Goal: Task Accomplishment & Management: Manage account settings

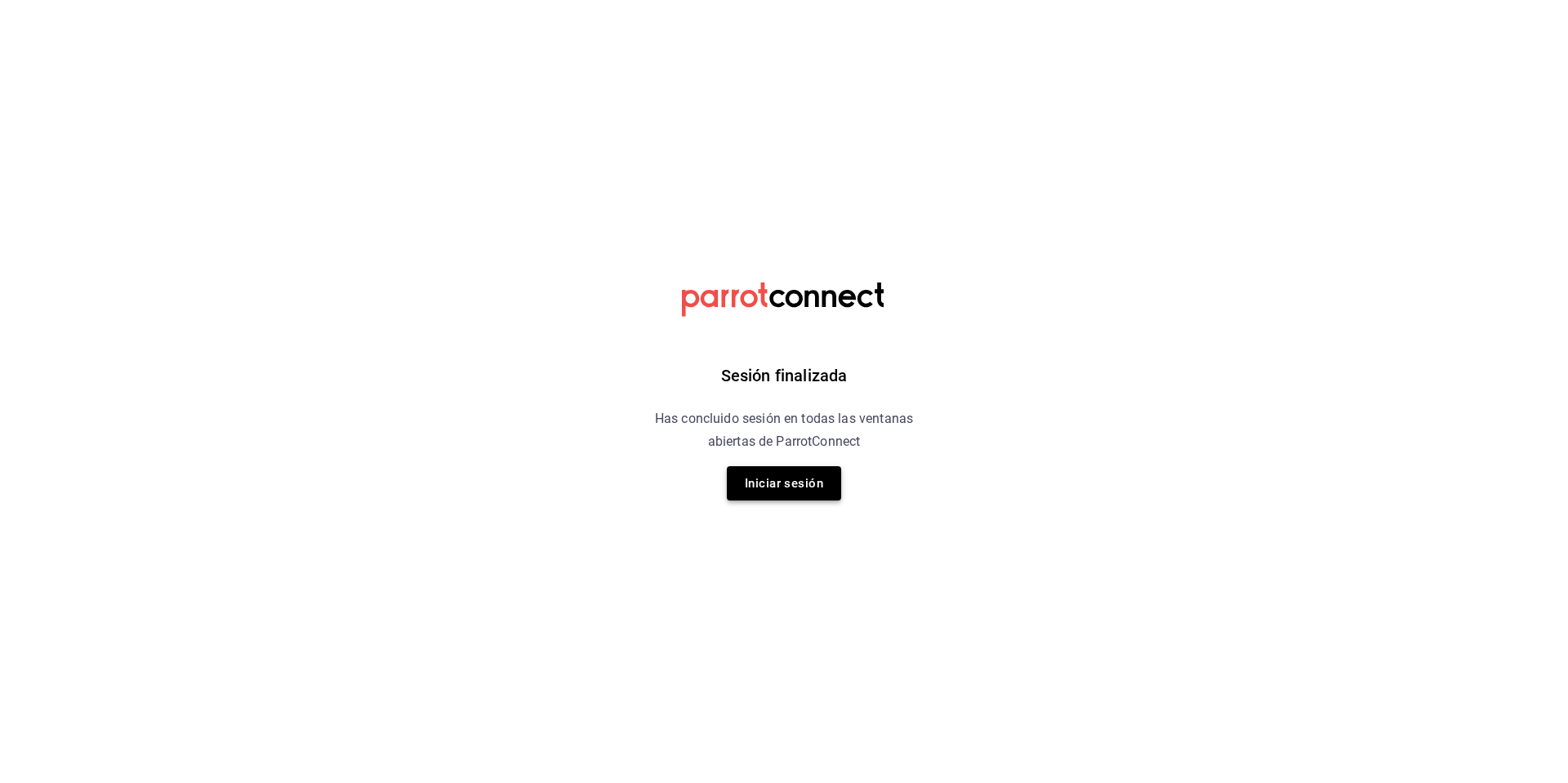
click at [771, 477] on button "Iniciar sesión" at bounding box center [784, 483] width 115 height 34
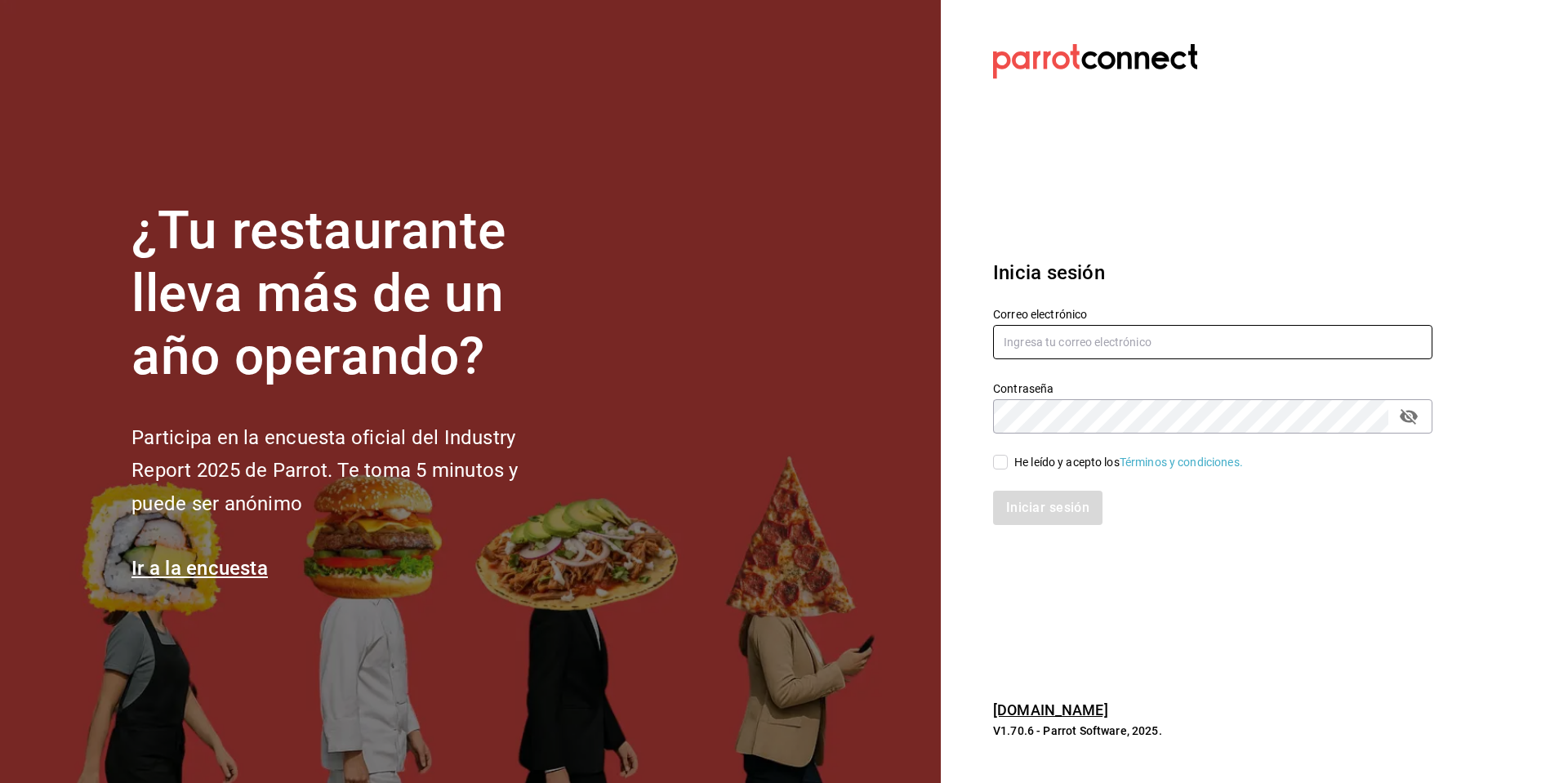
click at [1027, 353] on input "text" at bounding box center [1212, 342] width 439 height 34
click at [1026, 334] on input "text" at bounding box center [1212, 342] width 439 height 34
type input "isaac.diaz.m85@gmail.com"
click at [1001, 460] on input "He leído y acepto los Términos y condiciones." at bounding box center [999, 462] width 14 height 14
checkbox input "true"
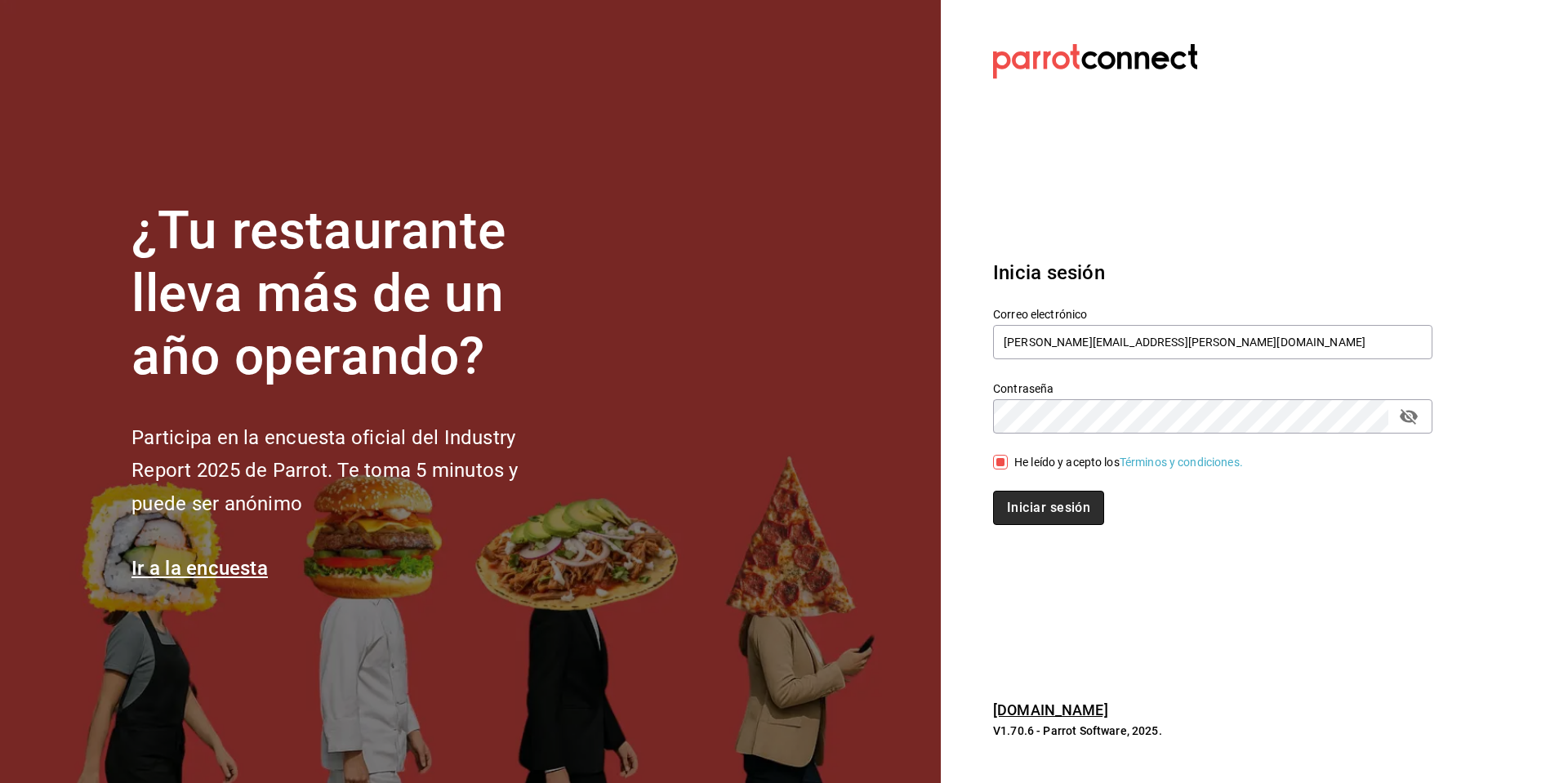
click at [1011, 507] on button "Iniciar sesión" at bounding box center [1048, 508] width 111 height 34
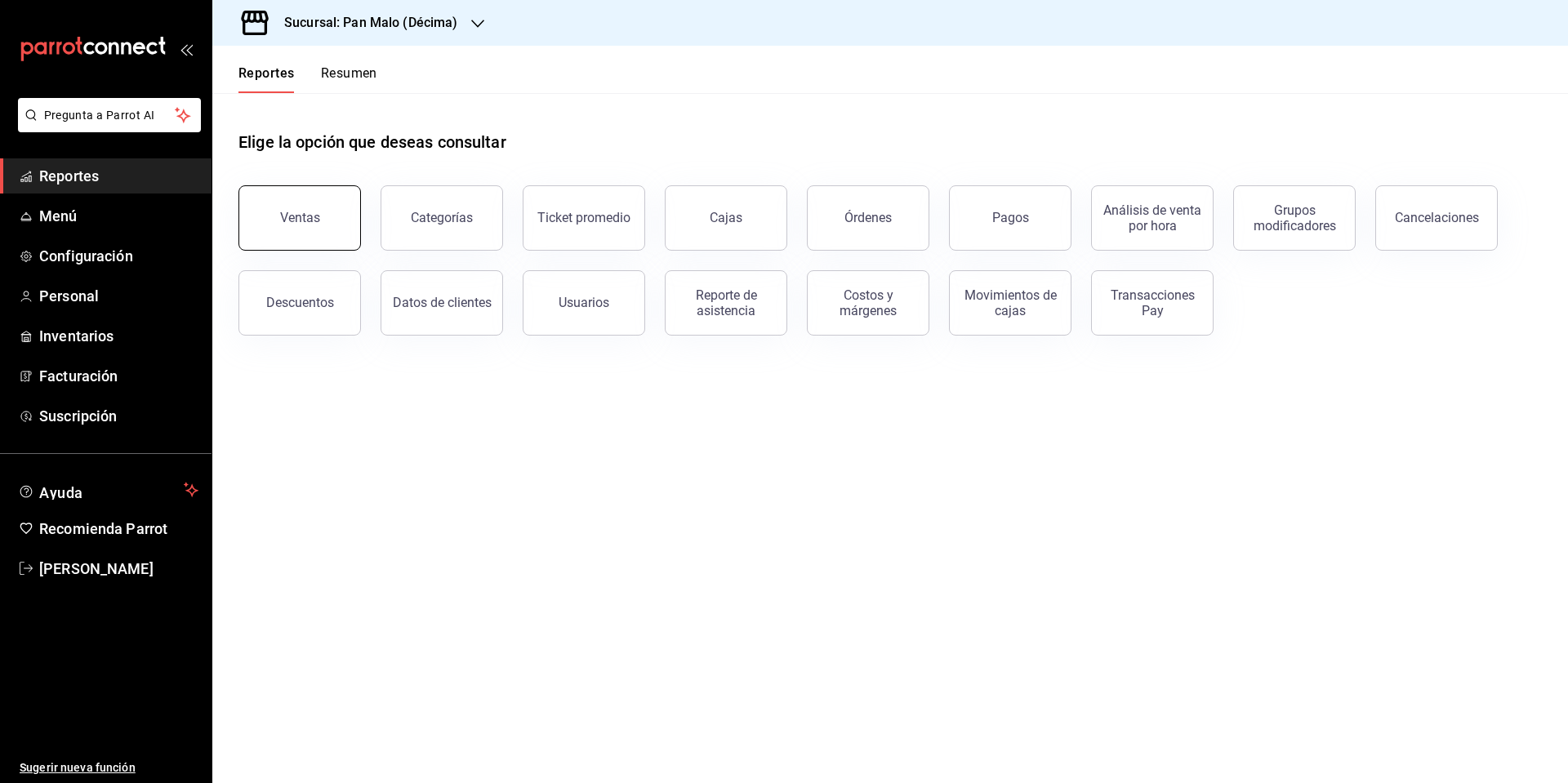
click at [338, 223] on button "Ventas" at bounding box center [300, 218] width 122 height 65
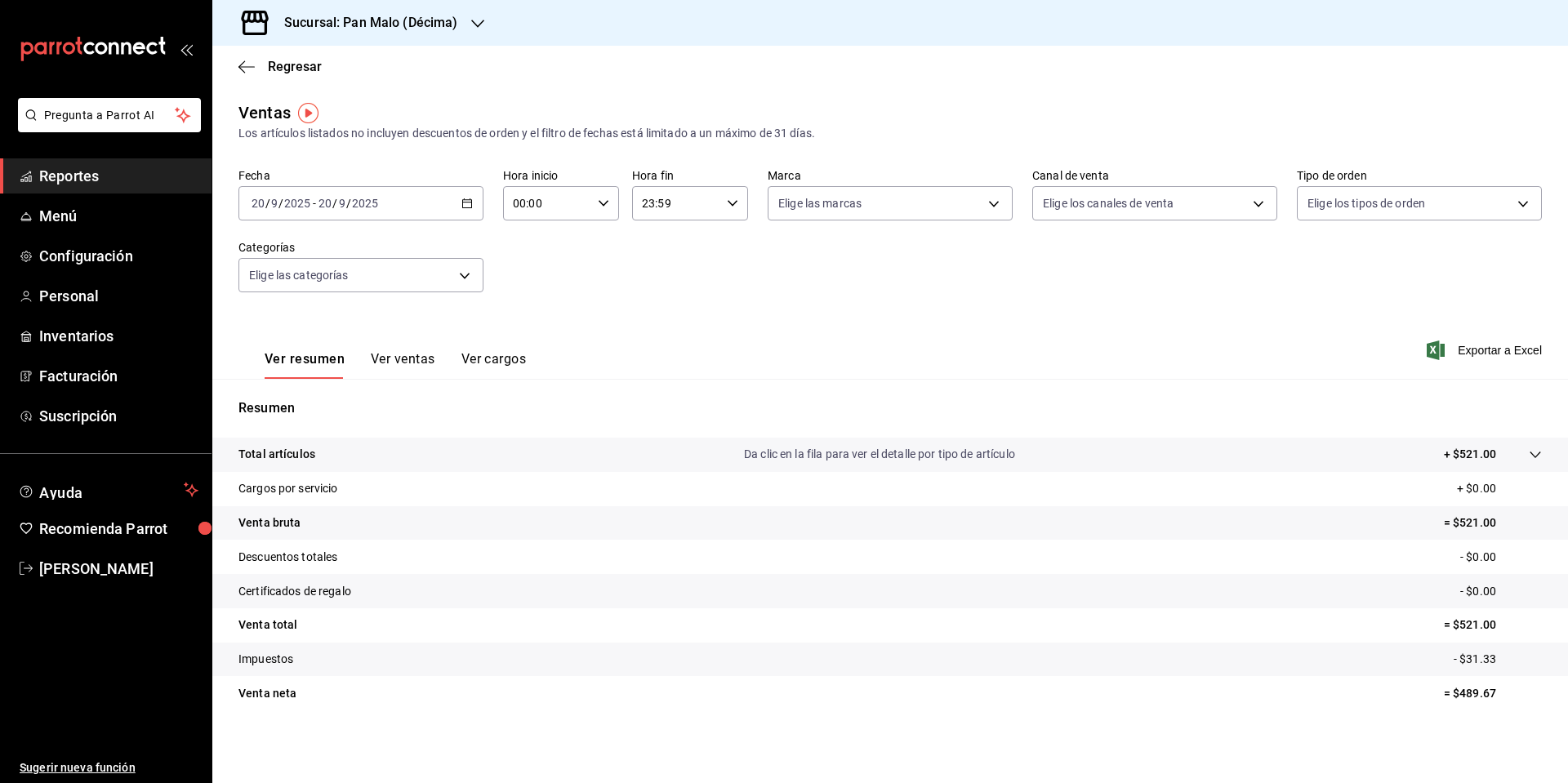
click at [464, 210] on div "[DATE] [DATE] - [DATE] [DATE]" at bounding box center [361, 203] width 245 height 34
click at [290, 299] on li "Ayer" at bounding box center [316, 289] width 153 height 36
click at [489, 354] on button "Ver cargos" at bounding box center [493, 365] width 65 height 28
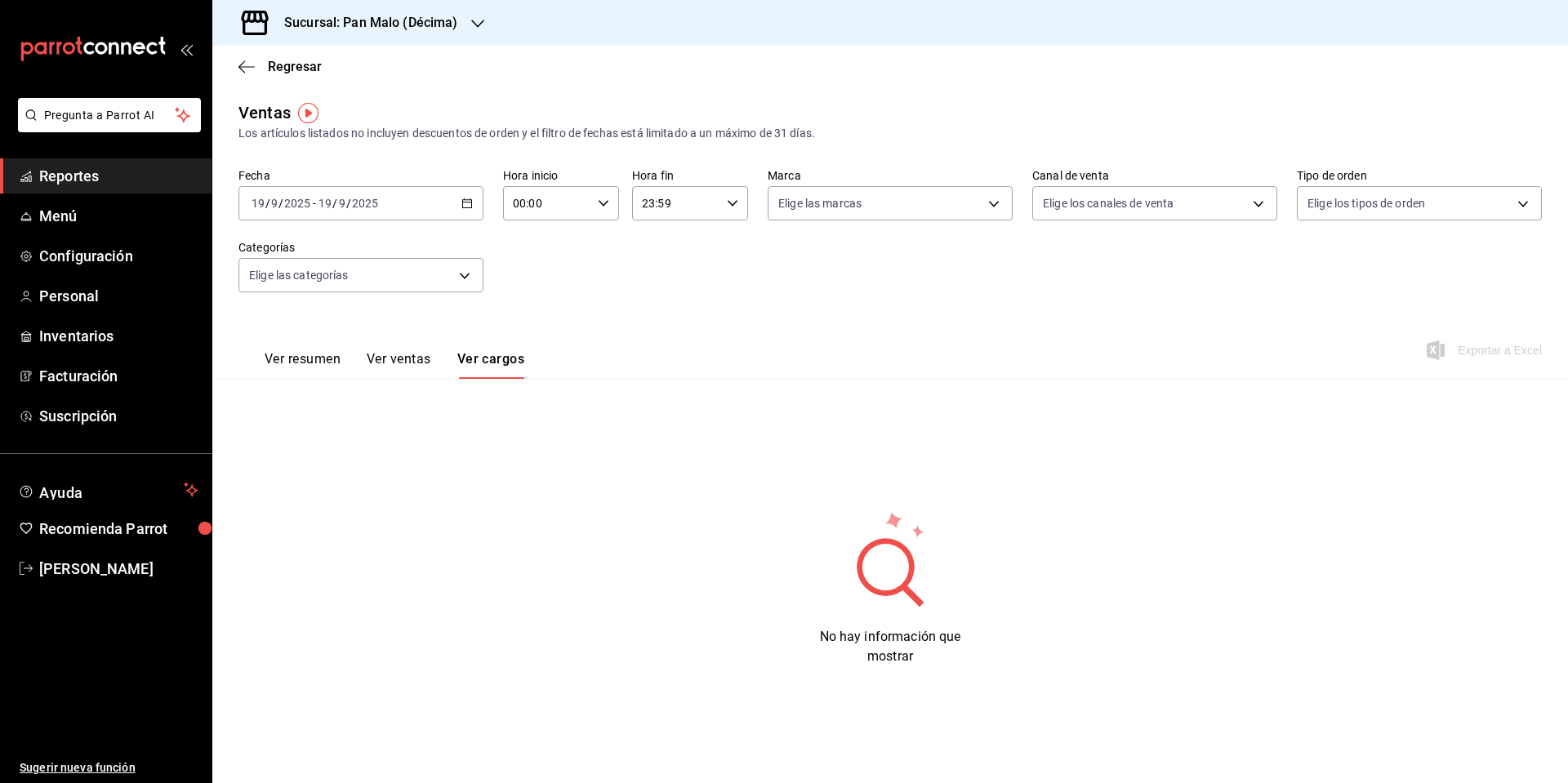
click at [413, 362] on button "Ver ventas" at bounding box center [399, 365] width 65 height 28
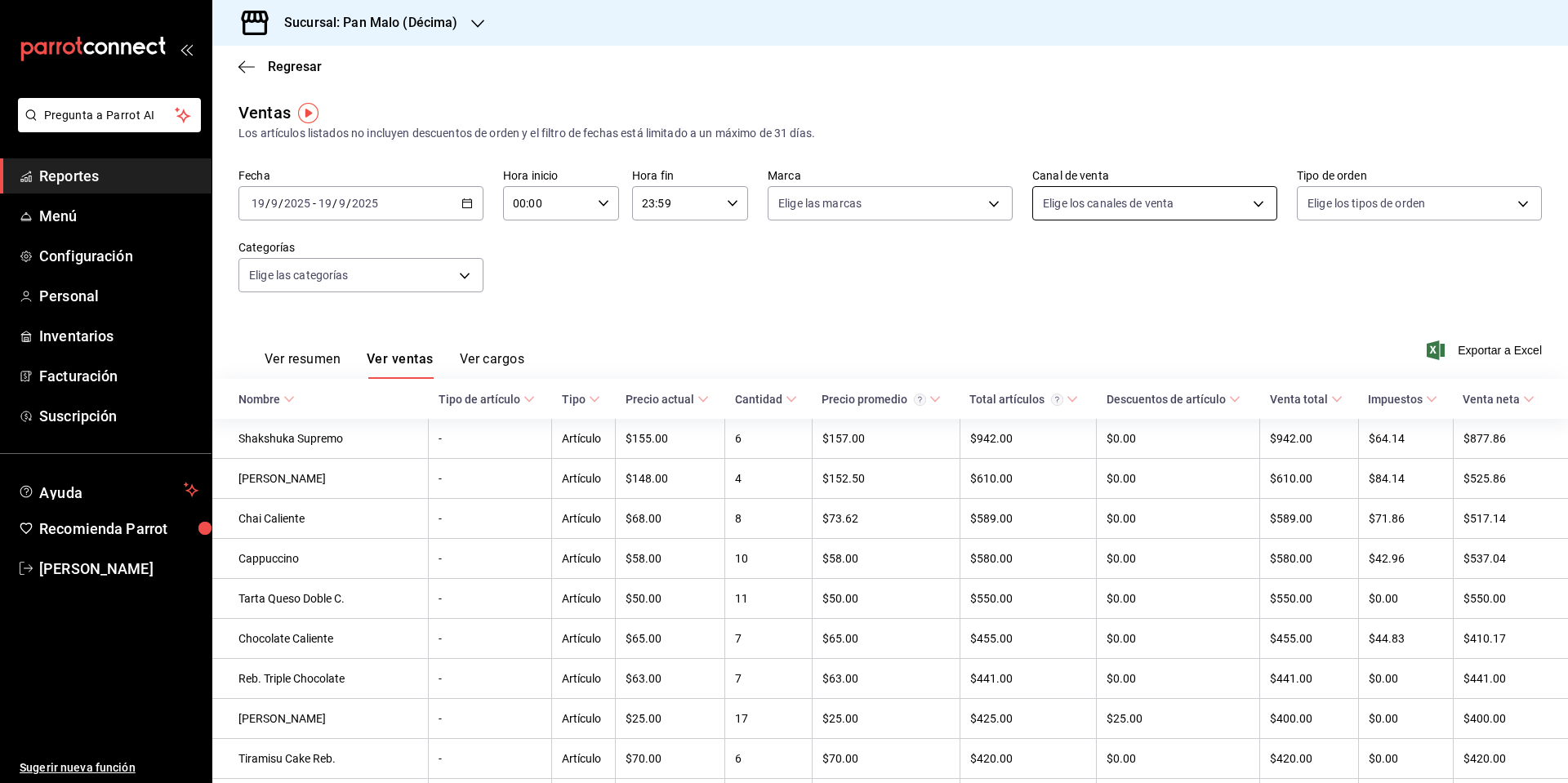
click at [1203, 207] on body "Pregunta a Parrot AI Reportes Menú Configuración Personal Inventarios Facturaci…" at bounding box center [784, 392] width 1568 height 783
click at [1402, 209] on div at bounding box center [784, 392] width 1568 height 783
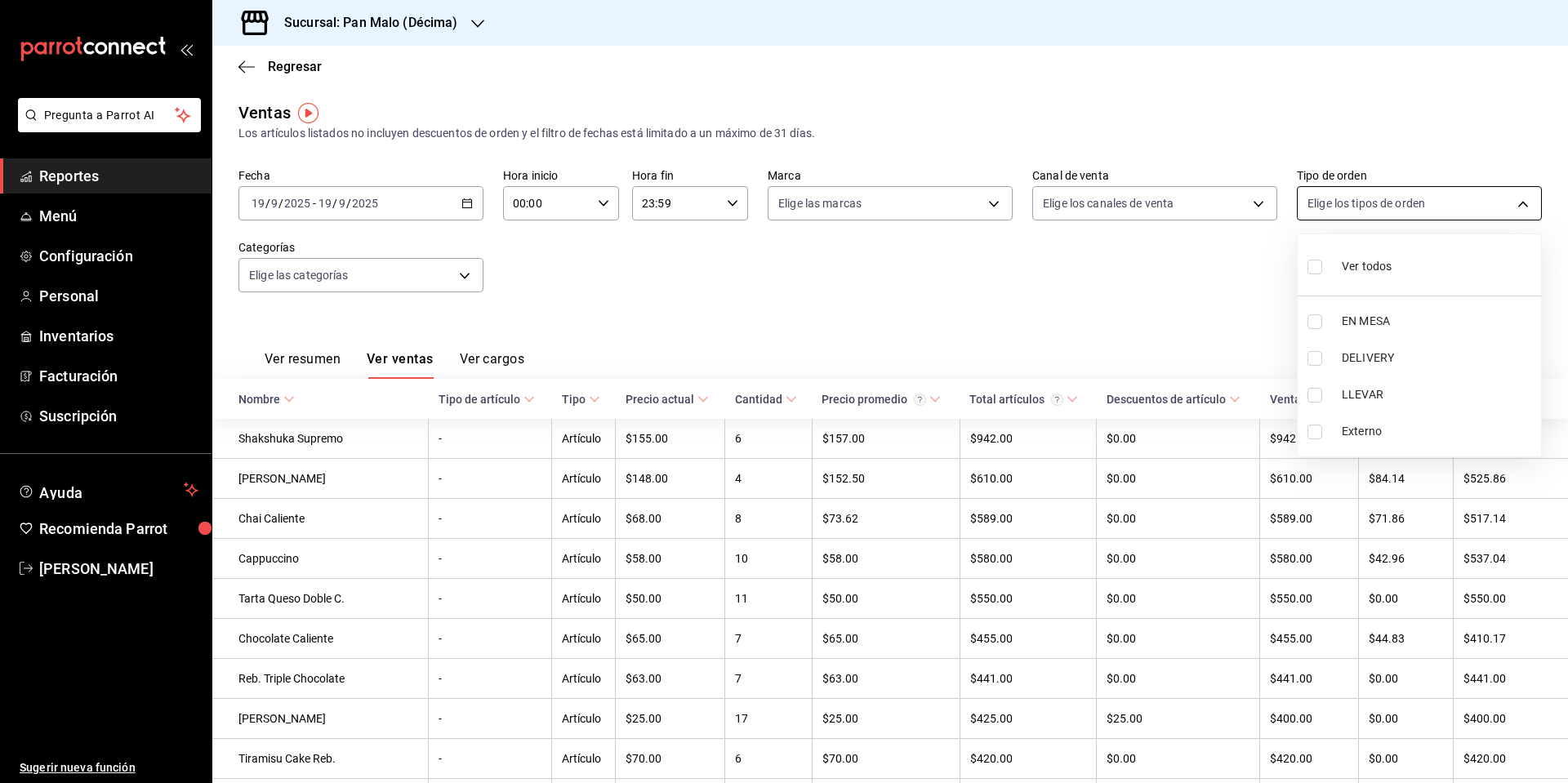
click at [1481, 202] on body "Pregunta a Parrot AI Reportes Menú Configuración Personal Inventarios Facturaci…" at bounding box center [784, 392] width 1568 height 783
click at [1247, 195] on div at bounding box center [784, 392] width 1568 height 783
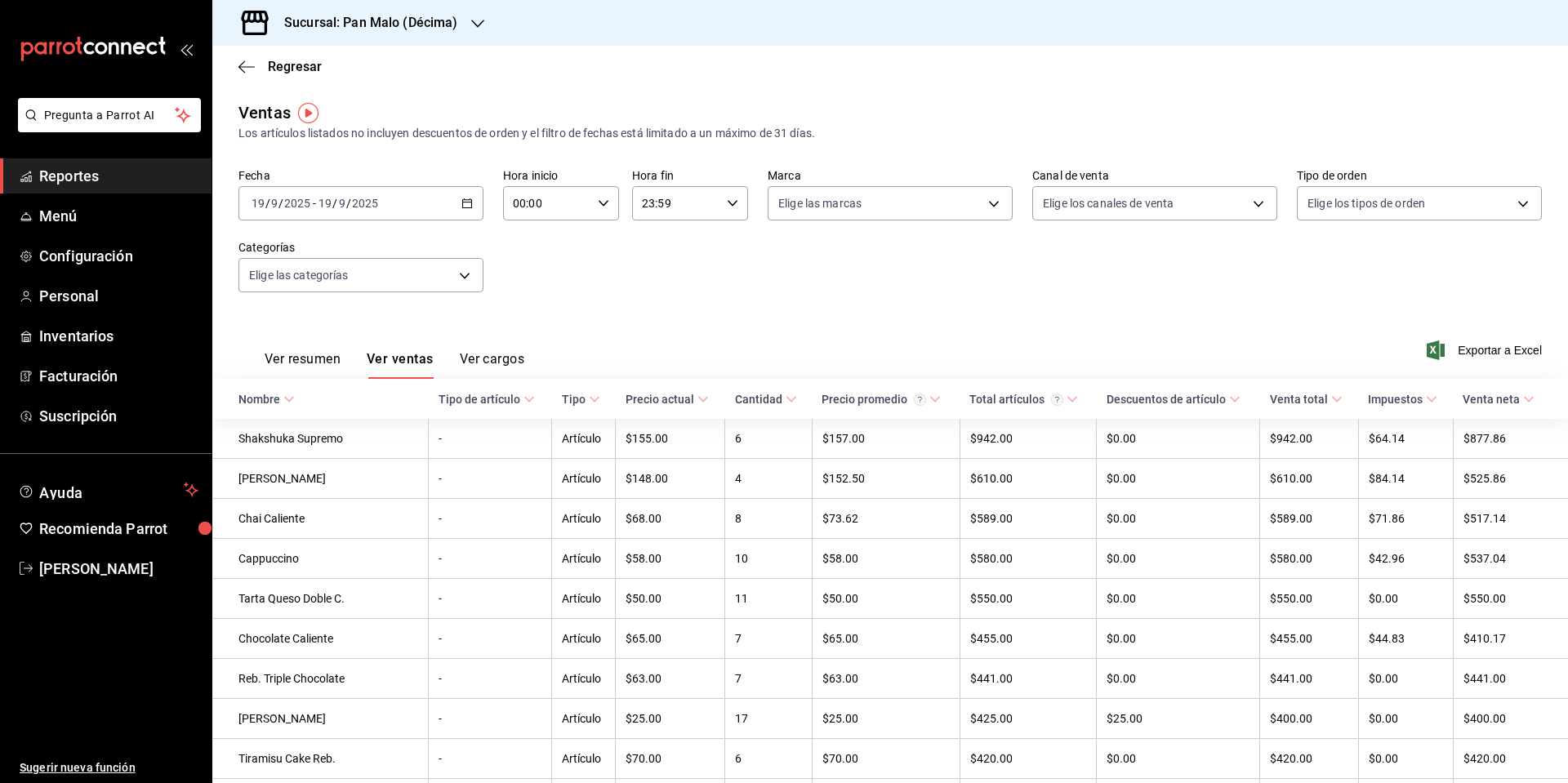
click at [1253, 199] on body "Pregunta a Parrot AI Reportes Menú Configuración Personal Inventarios Facturaci…" at bounding box center [784, 392] width 1568 height 783
click at [985, 205] on div at bounding box center [784, 392] width 1568 height 783
click at [985, 205] on body "Pregunta a Parrot AI Reportes Menú Configuración Personal Inventarios Facturaci…" at bounding box center [784, 392] width 1568 height 783
click at [985, 205] on div at bounding box center [784, 392] width 1568 height 783
click at [455, 265] on body "Pregunta a Parrot AI Reportes Menú Configuración Personal Inventarios Facturaci…" at bounding box center [784, 392] width 1568 height 783
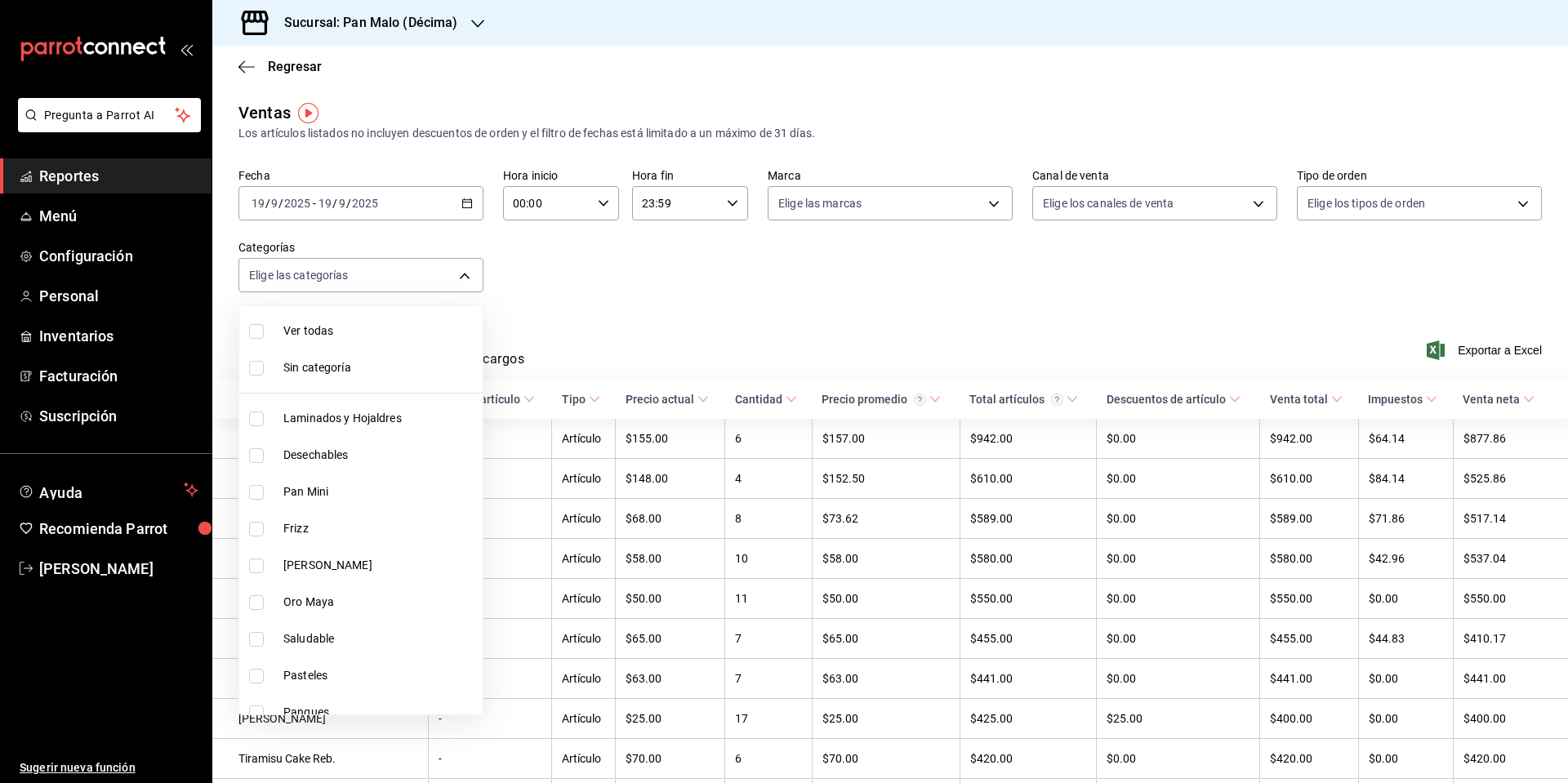
click at [624, 314] on div at bounding box center [784, 392] width 1568 height 783
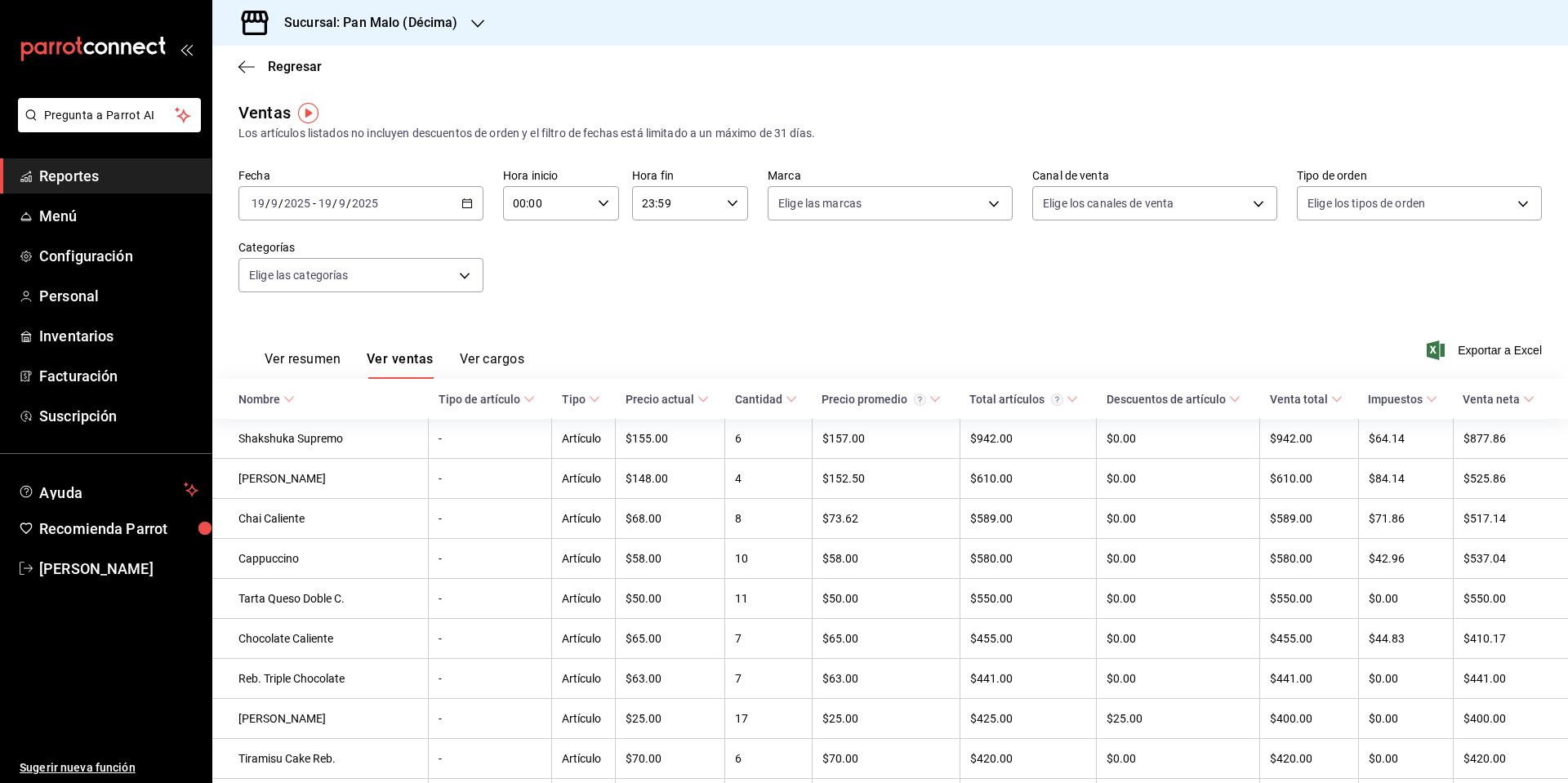
click at [317, 360] on button "Ver resumen" at bounding box center [303, 365] width 76 height 28
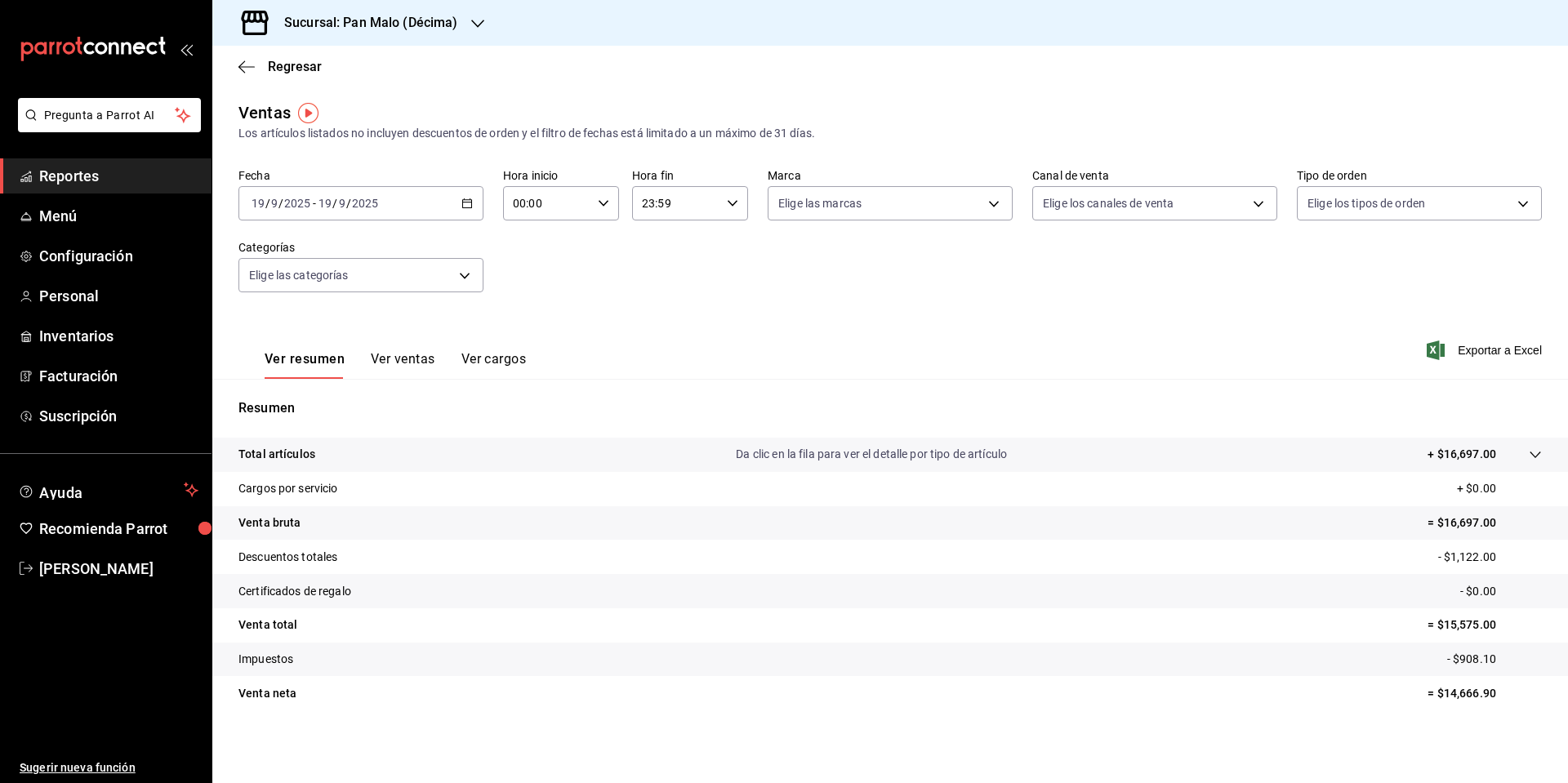
click at [270, 525] on p "Venta bruta" at bounding box center [269, 523] width 62 height 17
click at [1539, 455] on icon at bounding box center [1536, 455] width 13 height 13
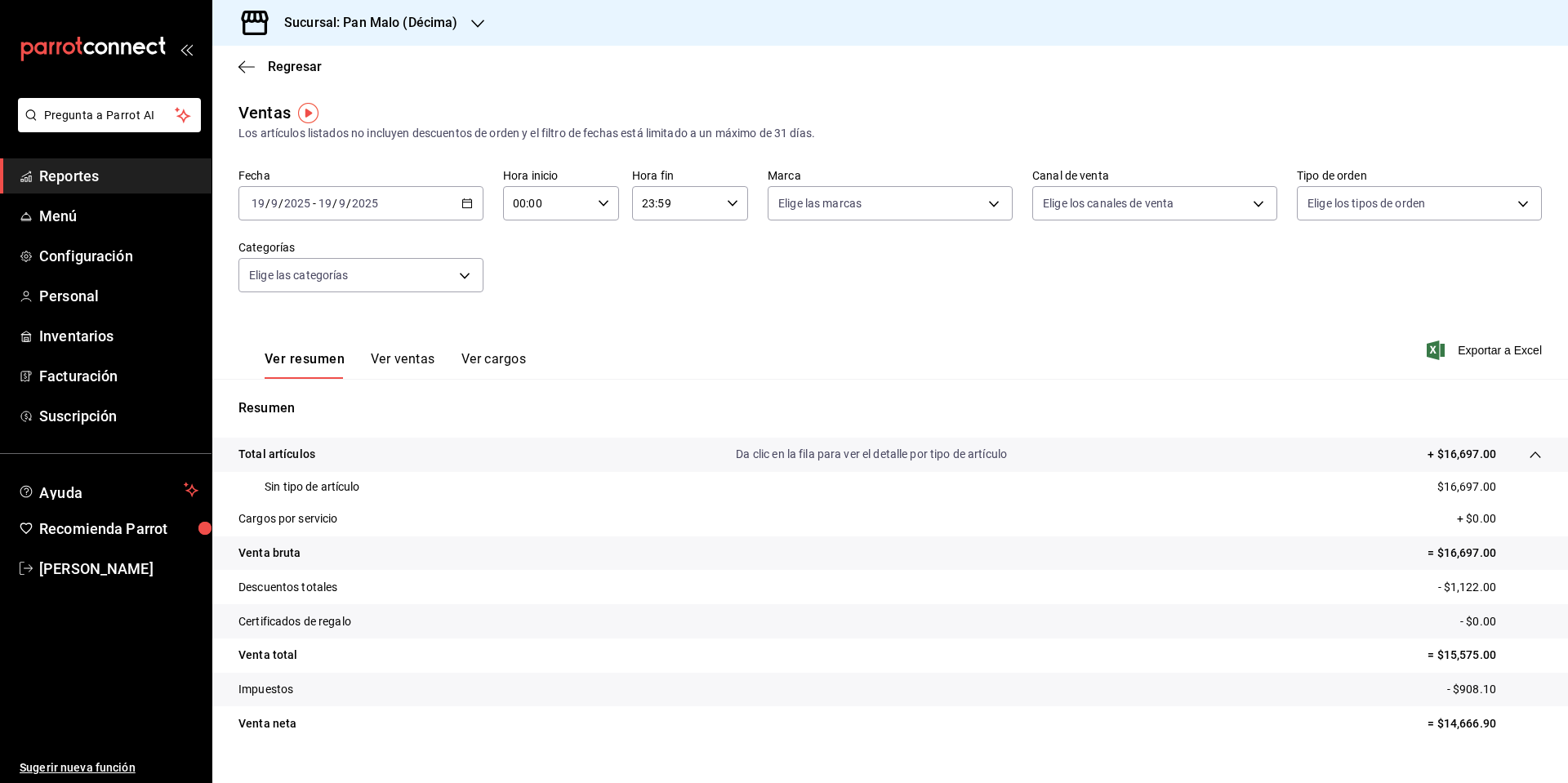
click at [1539, 455] on icon at bounding box center [1536, 455] width 13 height 13
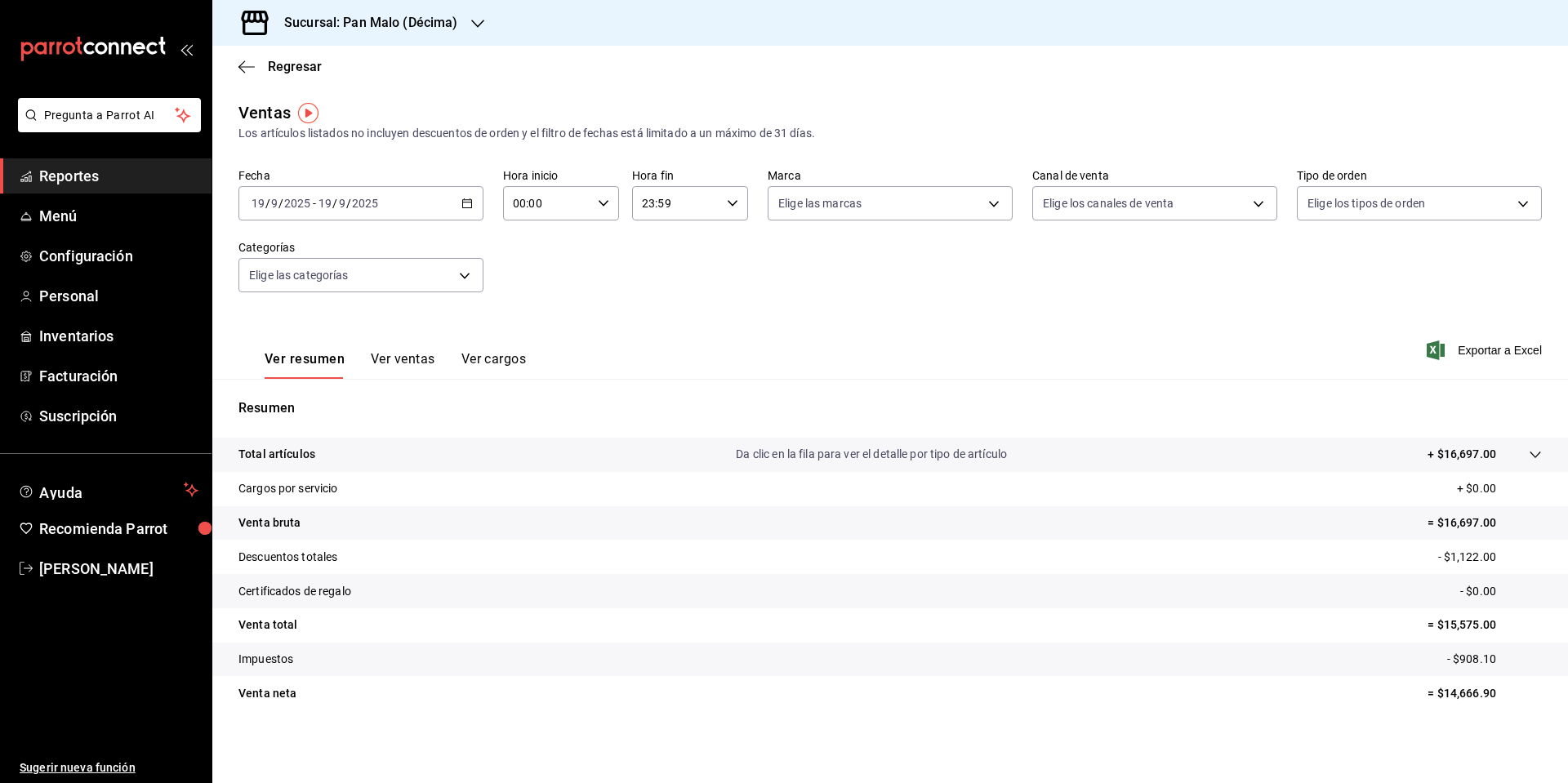
click at [1468, 518] on p "= $16,697.00" at bounding box center [1484, 523] width 115 height 17
click at [245, 74] on div "Regresar" at bounding box center [889, 67] width 1355 height 42
click at [244, 68] on icon "button" at bounding box center [246, 66] width 16 height 14
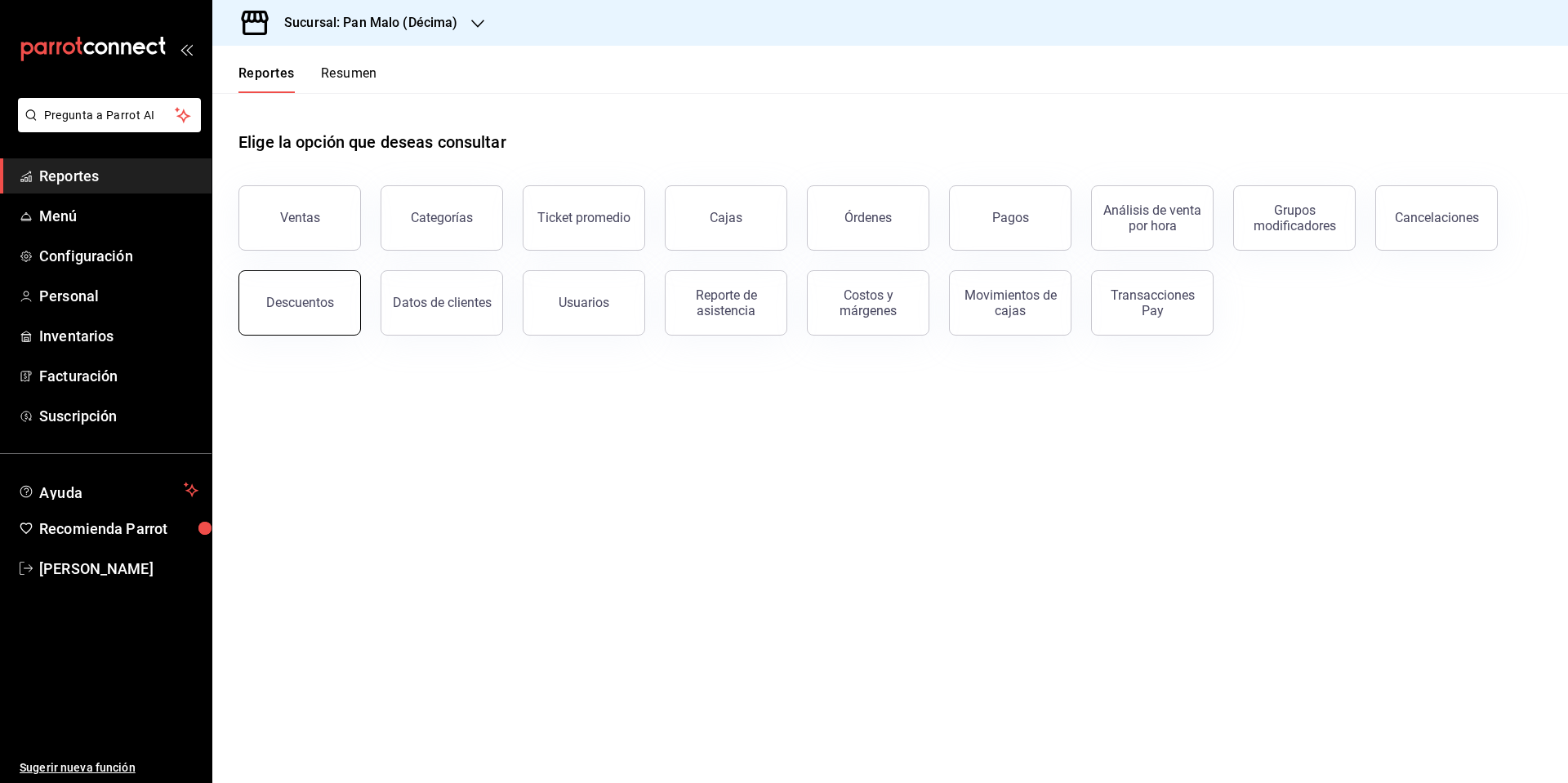
click at [320, 283] on button "Descuentos" at bounding box center [300, 303] width 122 height 65
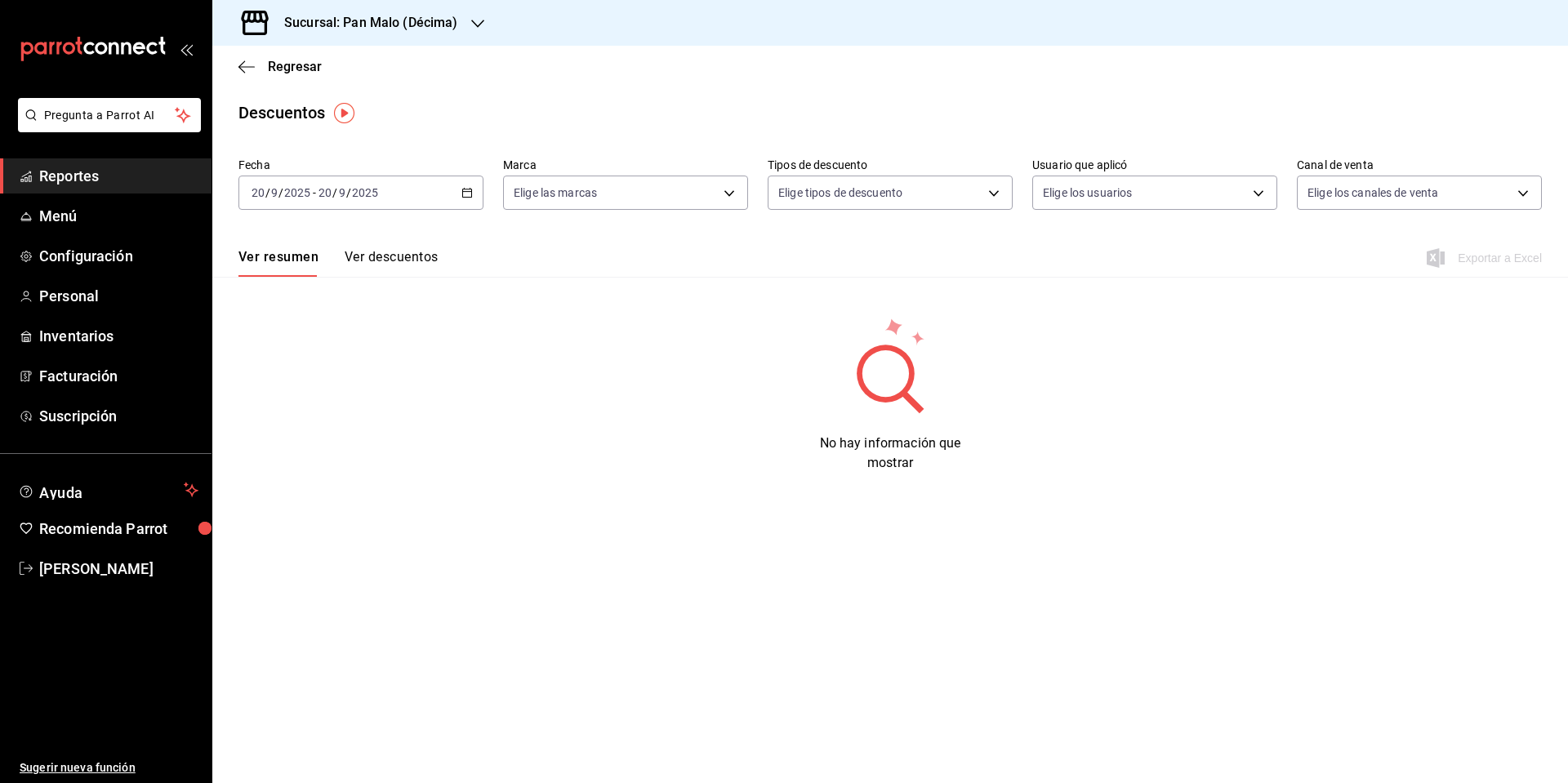
click at [470, 188] on icon "button" at bounding box center [467, 193] width 11 height 11
click at [470, 195] on icon "button" at bounding box center [467, 193] width 11 height 11
click at [295, 432] on span "Rango de fechas" at bounding box center [315, 426] width 127 height 17
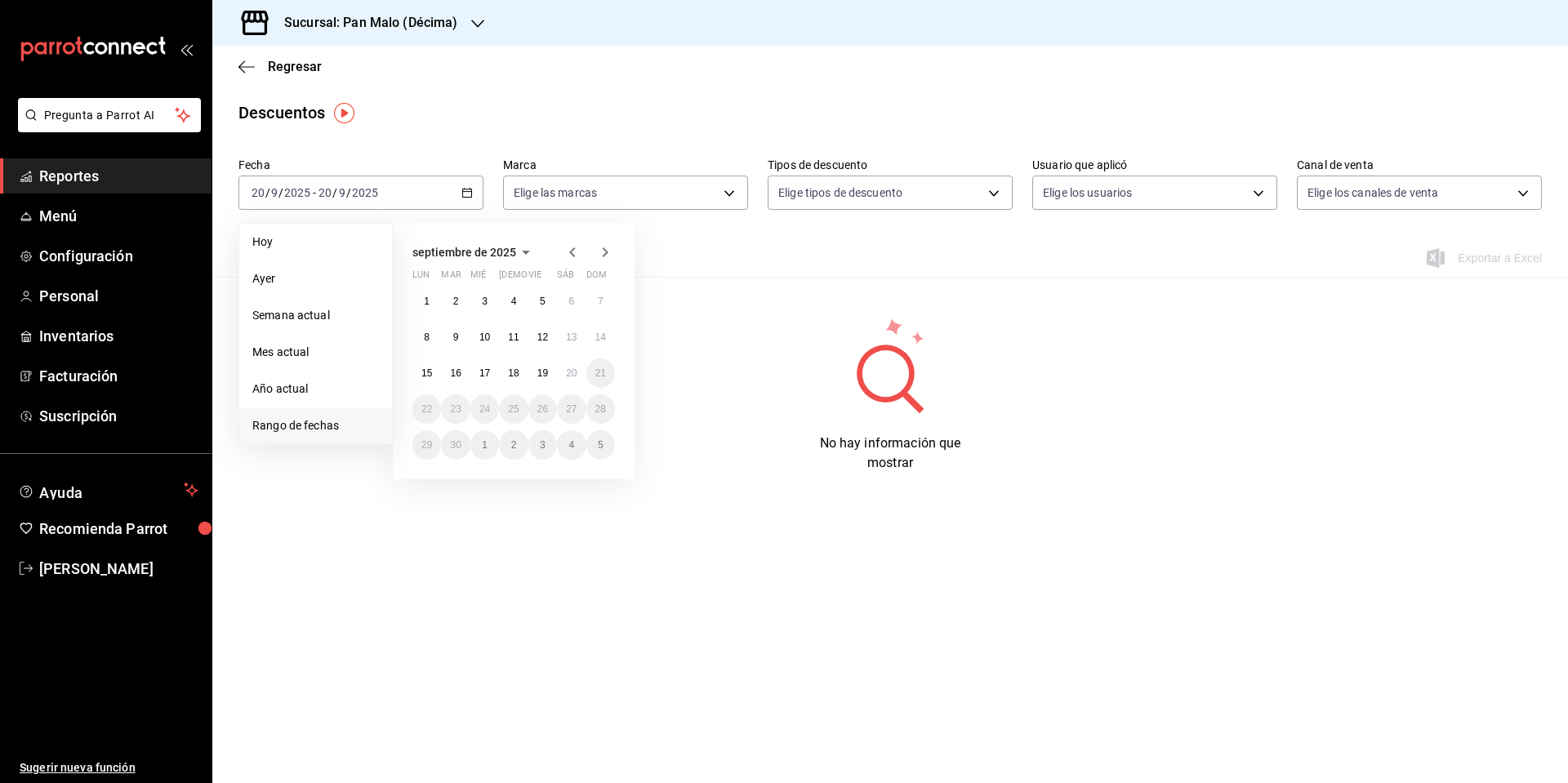
click at [571, 253] on icon "button" at bounding box center [572, 252] width 6 height 10
click at [539, 291] on button "1" at bounding box center [543, 301] width 29 height 30
click at [571, 436] on button "30" at bounding box center [571, 445] width 29 height 30
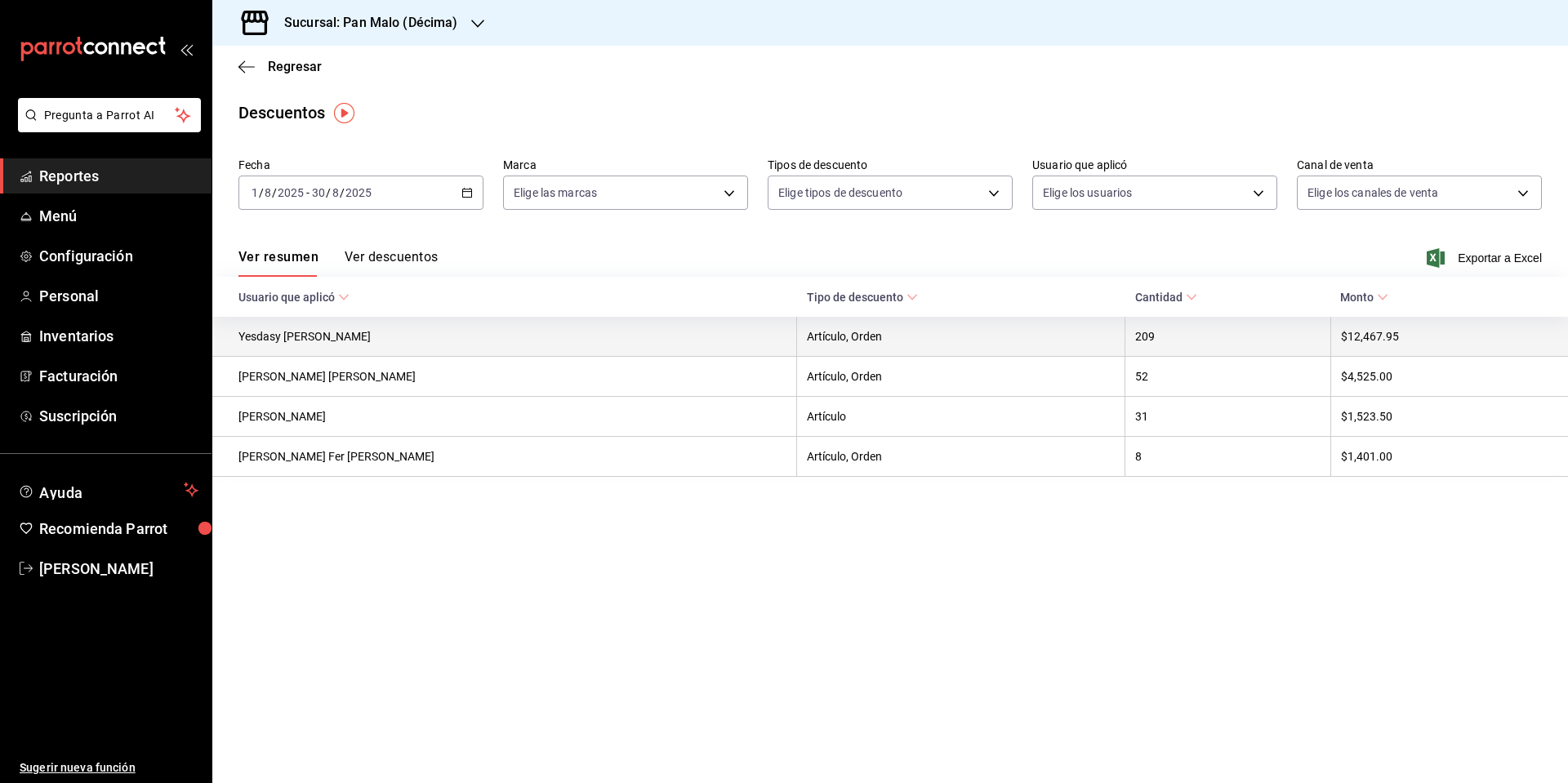
click at [1125, 339] on th "209" at bounding box center [1228, 337] width 206 height 40
click at [931, 338] on th "Artículo, Orden" at bounding box center [961, 337] width 328 height 40
click at [333, 330] on th "Yesdasy [PERSON_NAME]" at bounding box center [504, 337] width 585 height 40
click at [1362, 329] on th "$12,467.95" at bounding box center [1449, 337] width 238 height 40
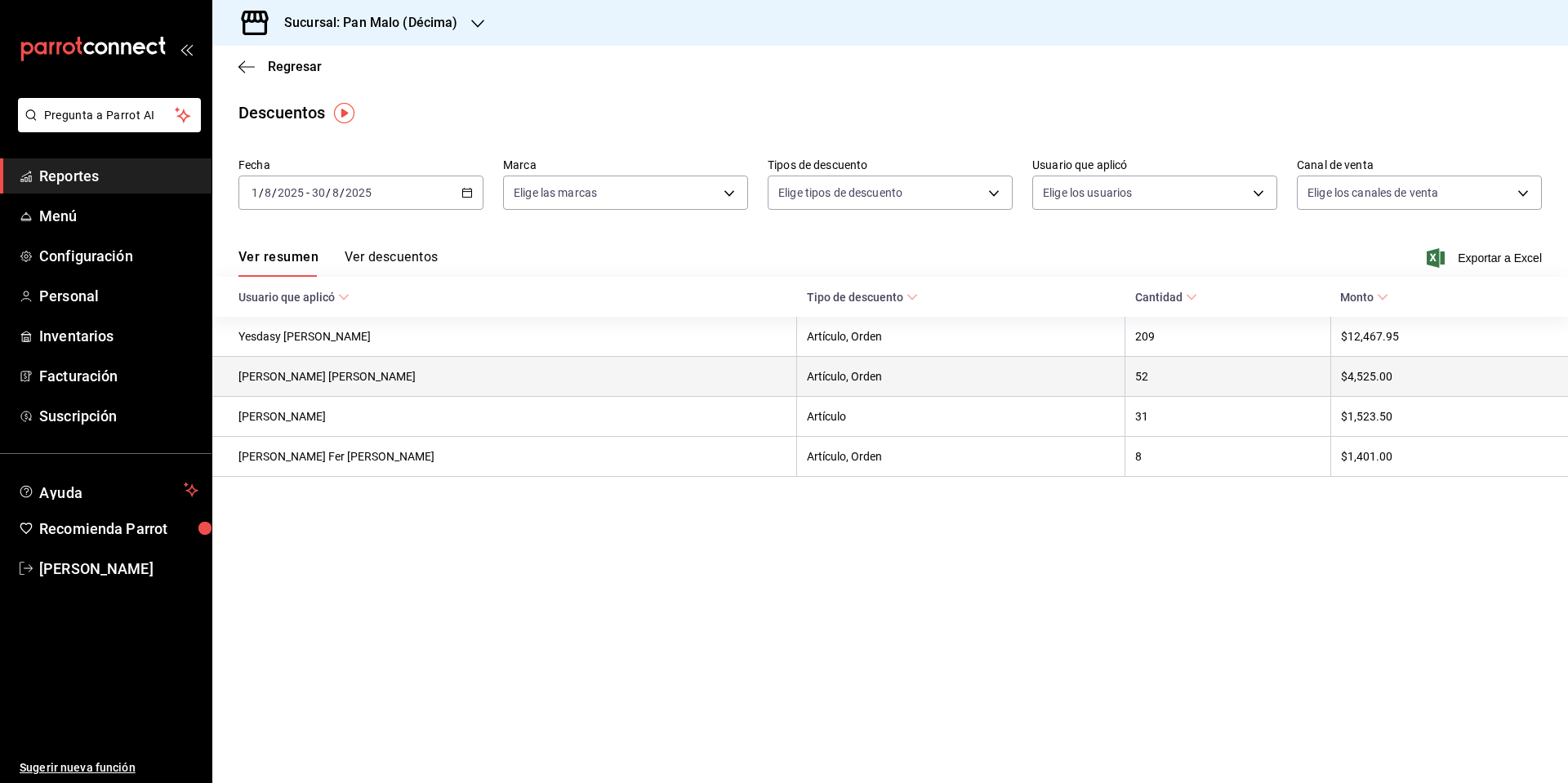
click at [1354, 383] on th "$4,525.00" at bounding box center [1449, 377] width 238 height 40
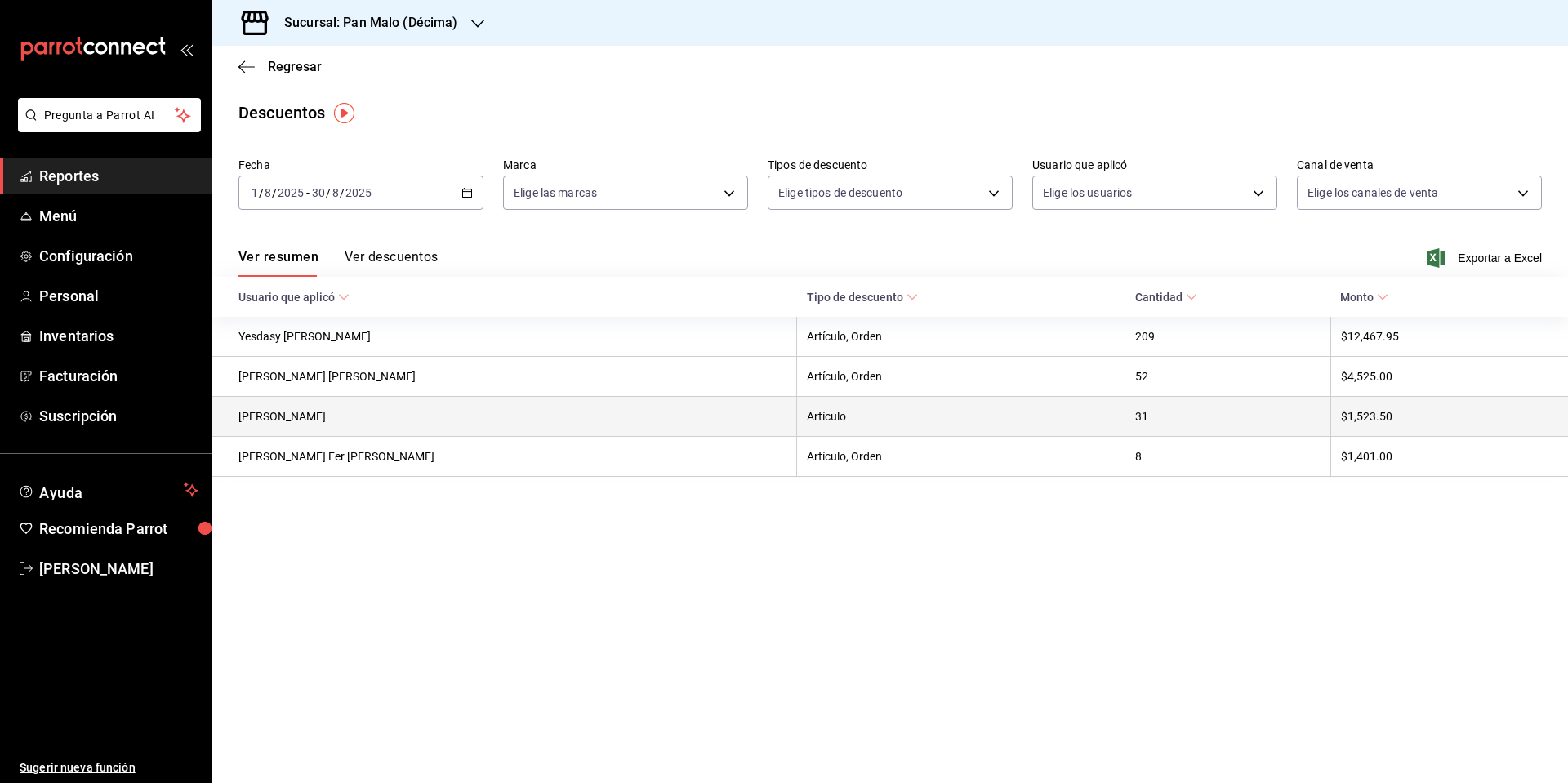
click at [1348, 406] on th "$1,523.50" at bounding box center [1449, 417] width 238 height 40
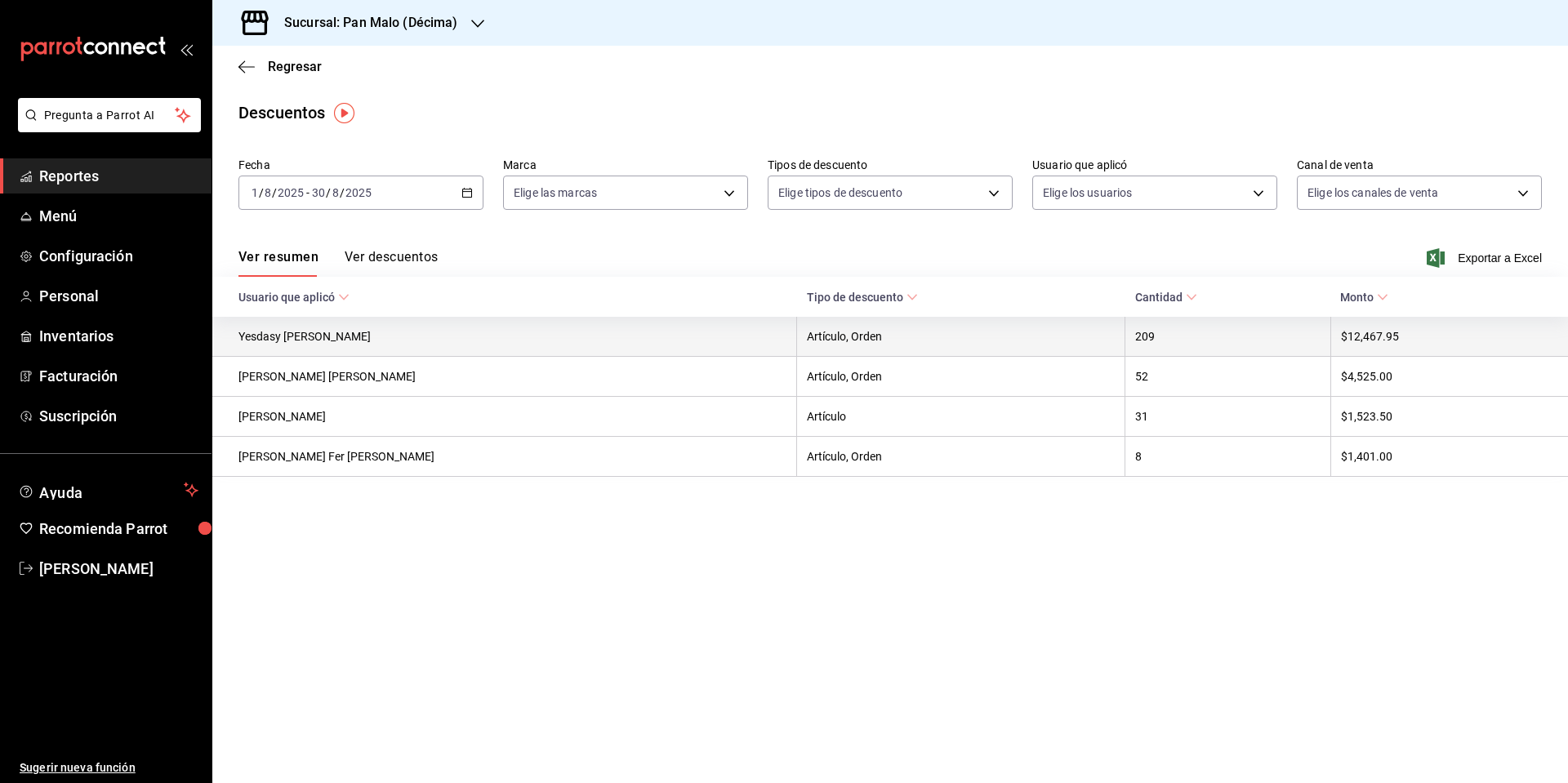
scroll to position [1, 0]
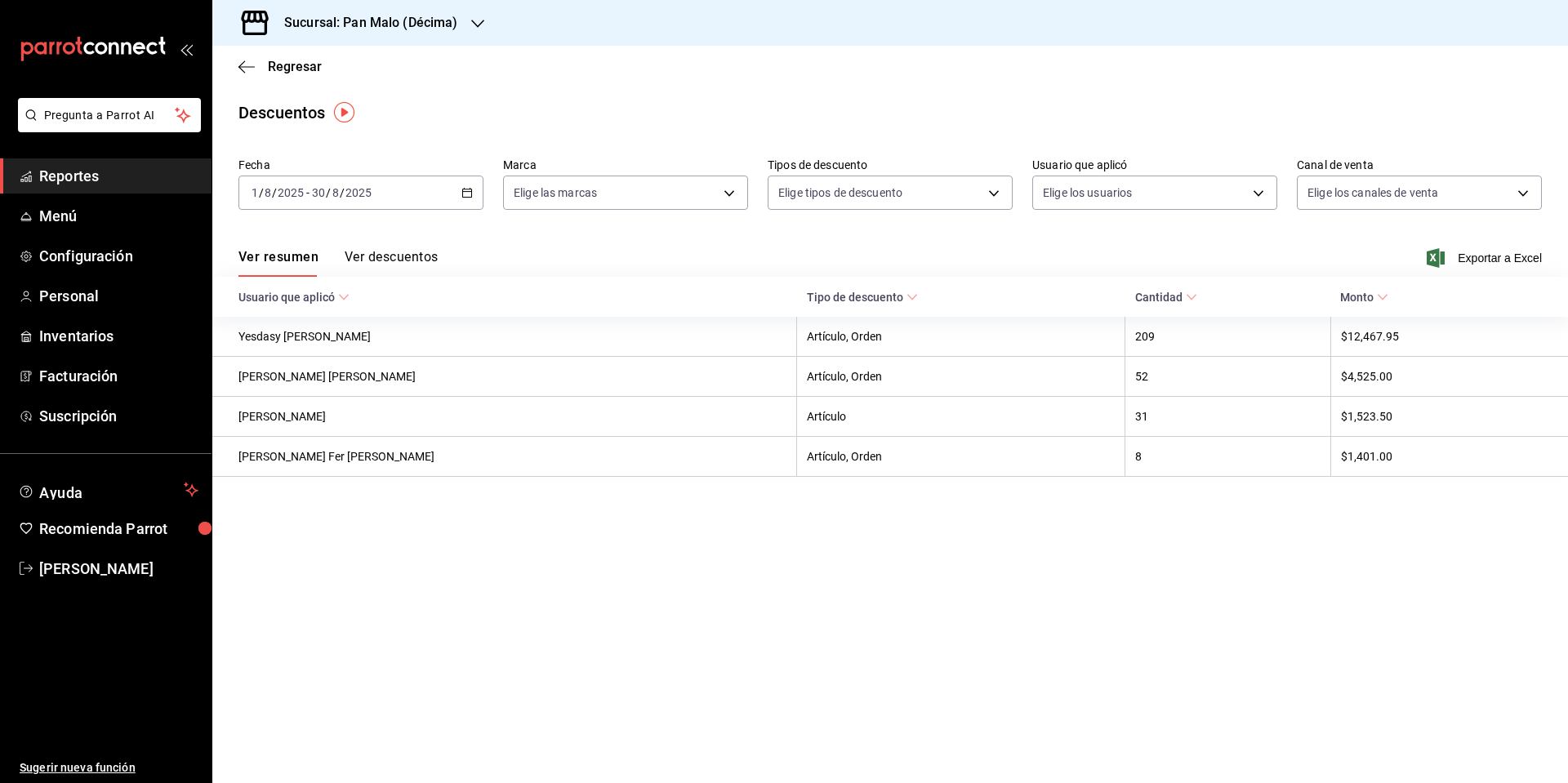
click at [421, 251] on button "Ver descuentos" at bounding box center [391, 263] width 94 height 28
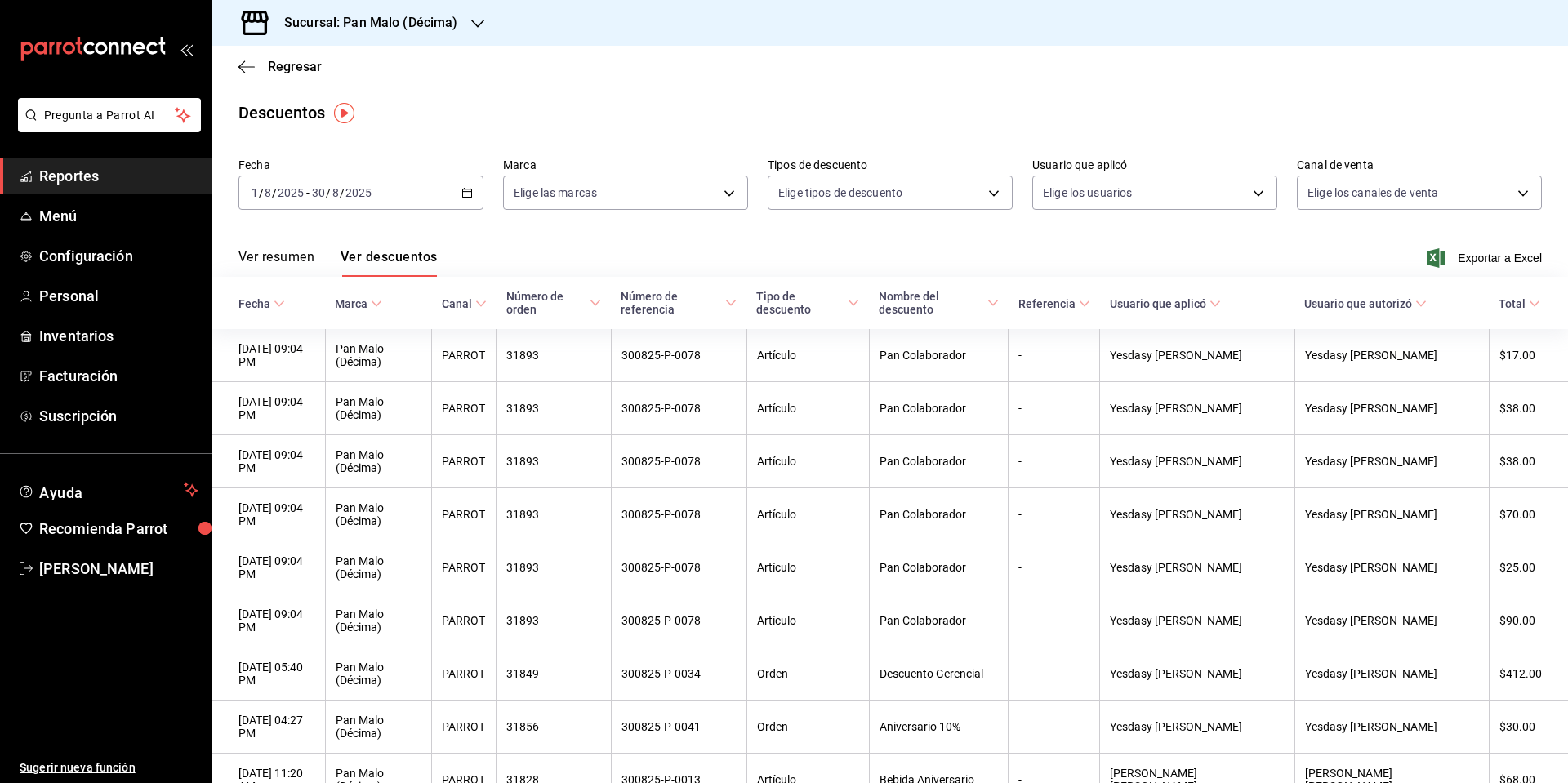
click at [998, 297] on span "Nombre del descuento" at bounding box center [939, 303] width 120 height 26
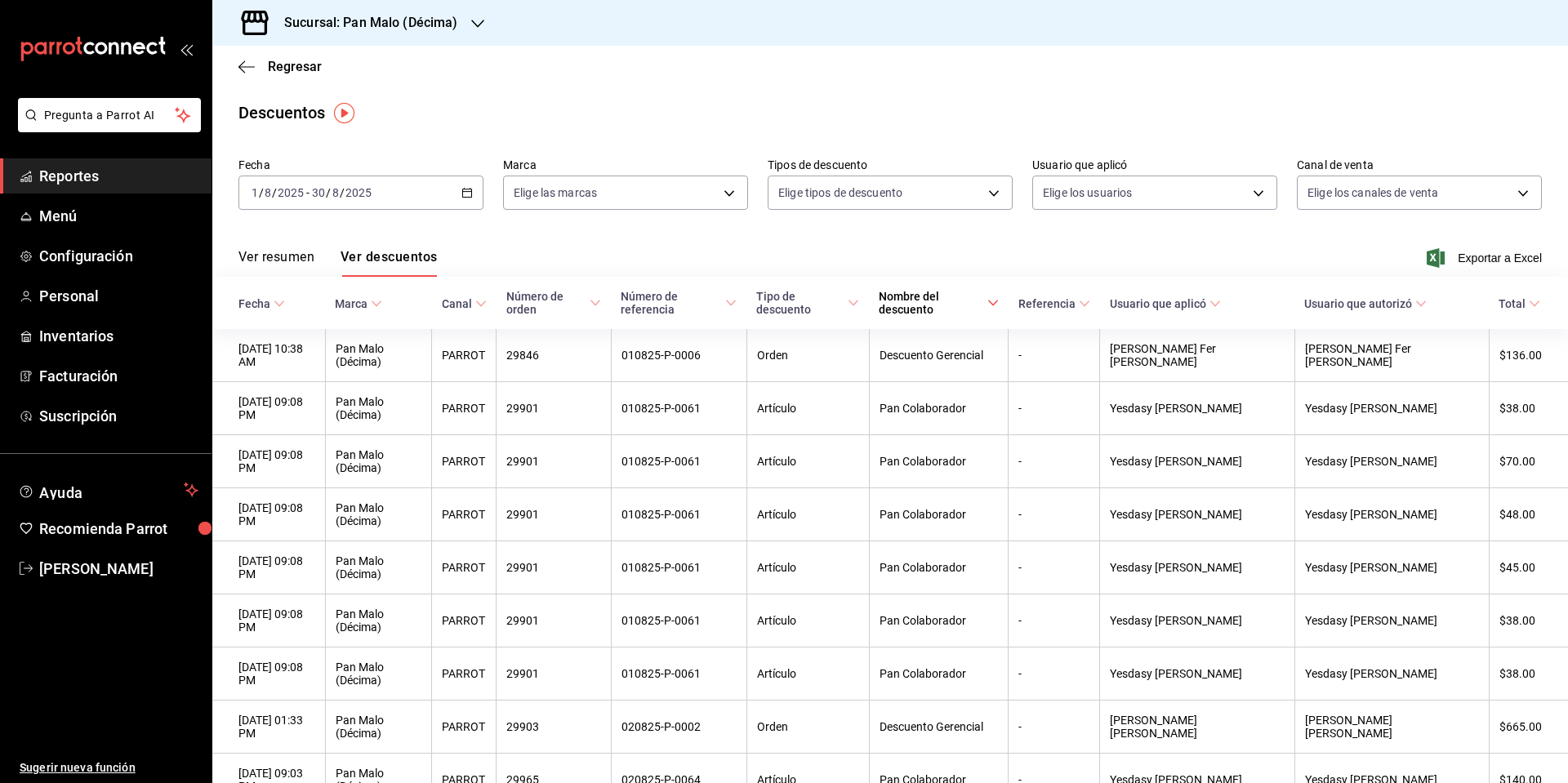
click at [998, 297] on span "Nombre del descuento" at bounding box center [939, 303] width 120 height 26
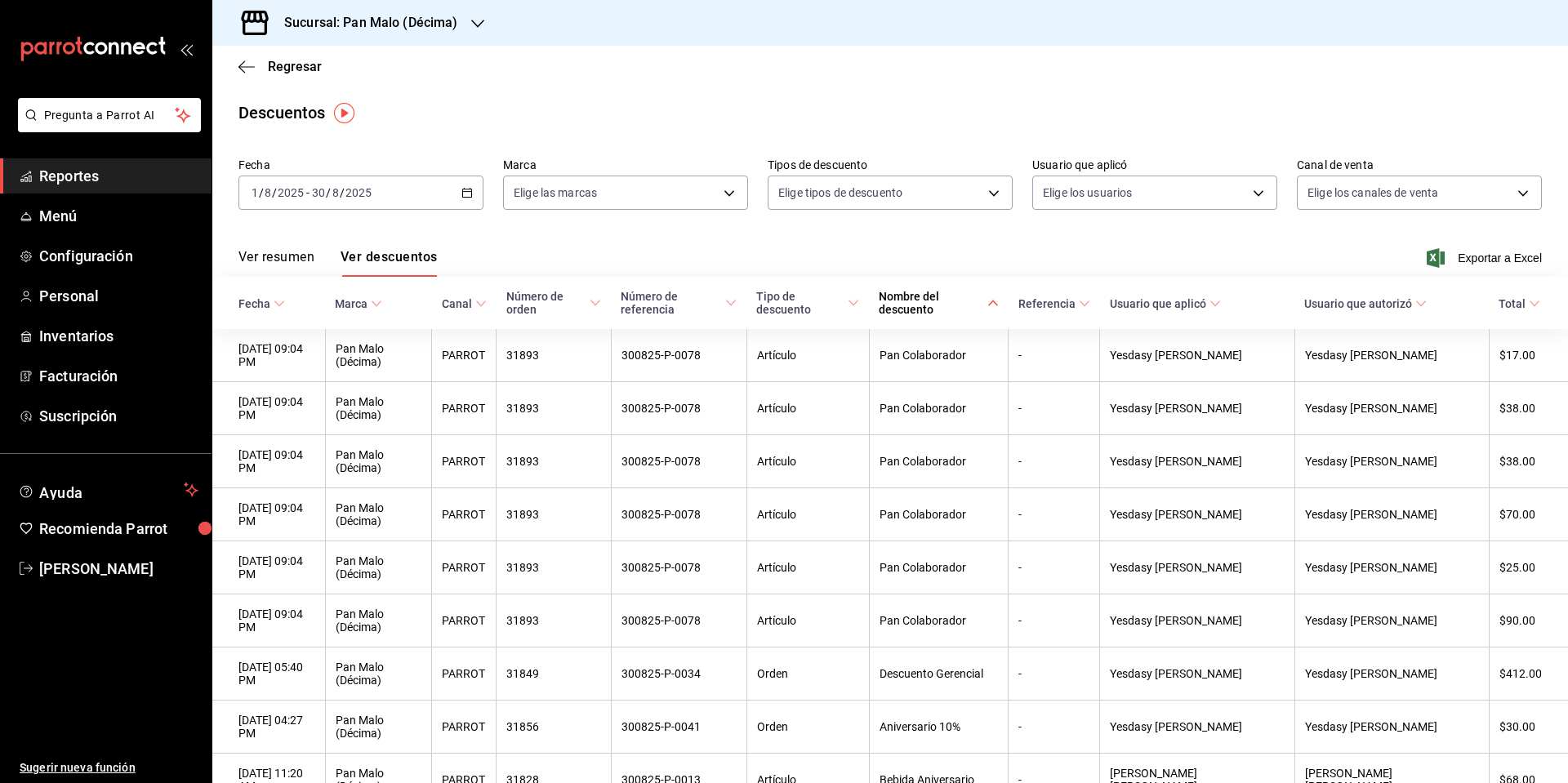
click at [997, 300] on \(Stroke\) at bounding box center [993, 303] width 10 height 6
click at [729, 180] on body "Pregunta a Parrot AI Reportes Menú Configuración Personal Inventarios Facturaci…" at bounding box center [784, 392] width 1568 height 783
click at [729, 180] on div at bounding box center [784, 392] width 1568 height 783
click at [984, 184] on body "Pregunta a Parrot AI Reportes Menú Configuración Personal Inventarios Facturaci…" at bounding box center [784, 392] width 1568 height 783
click at [793, 248] on input "checkbox" at bounding box center [788, 247] width 14 height 14
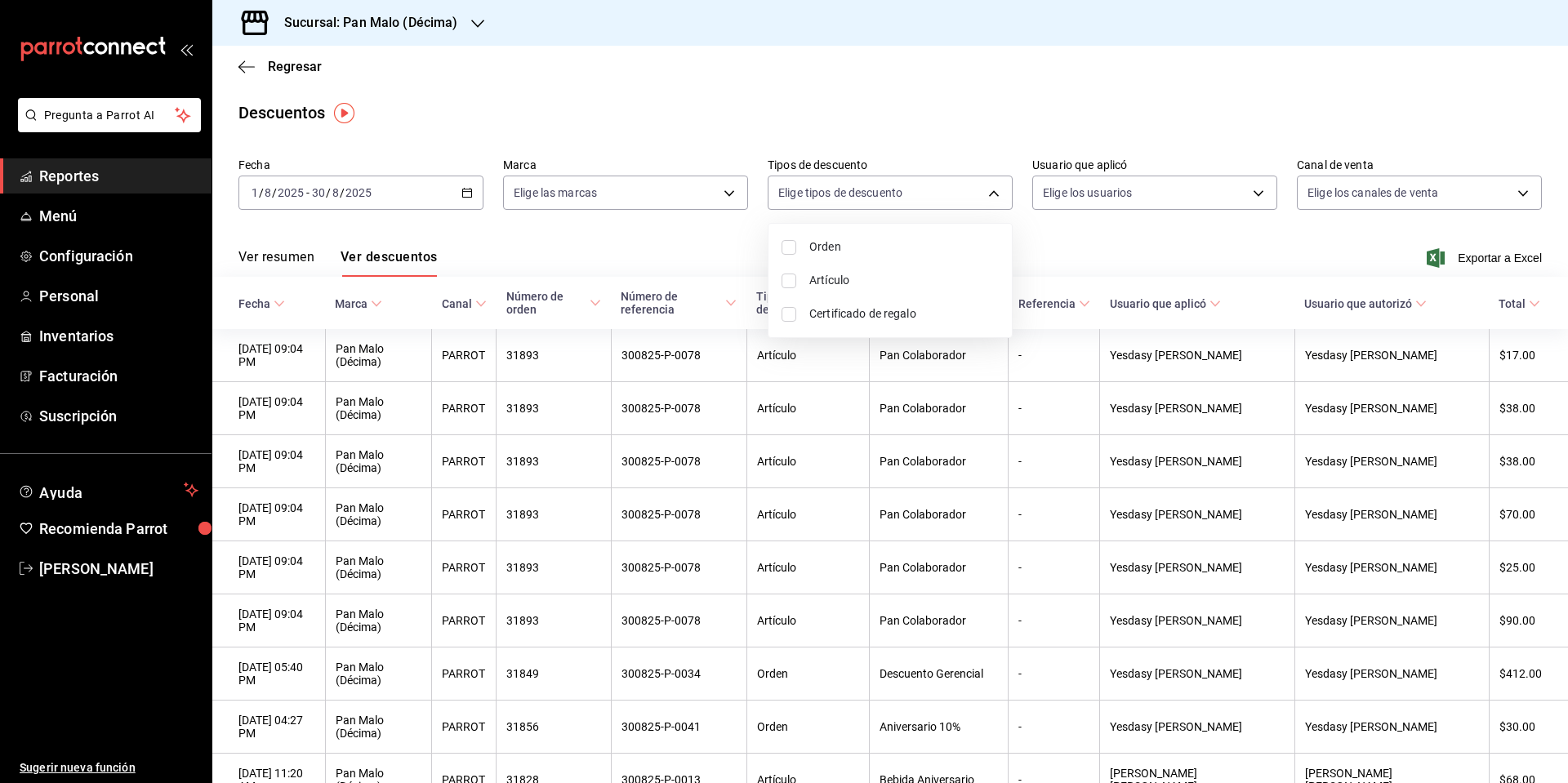
checkbox input "true"
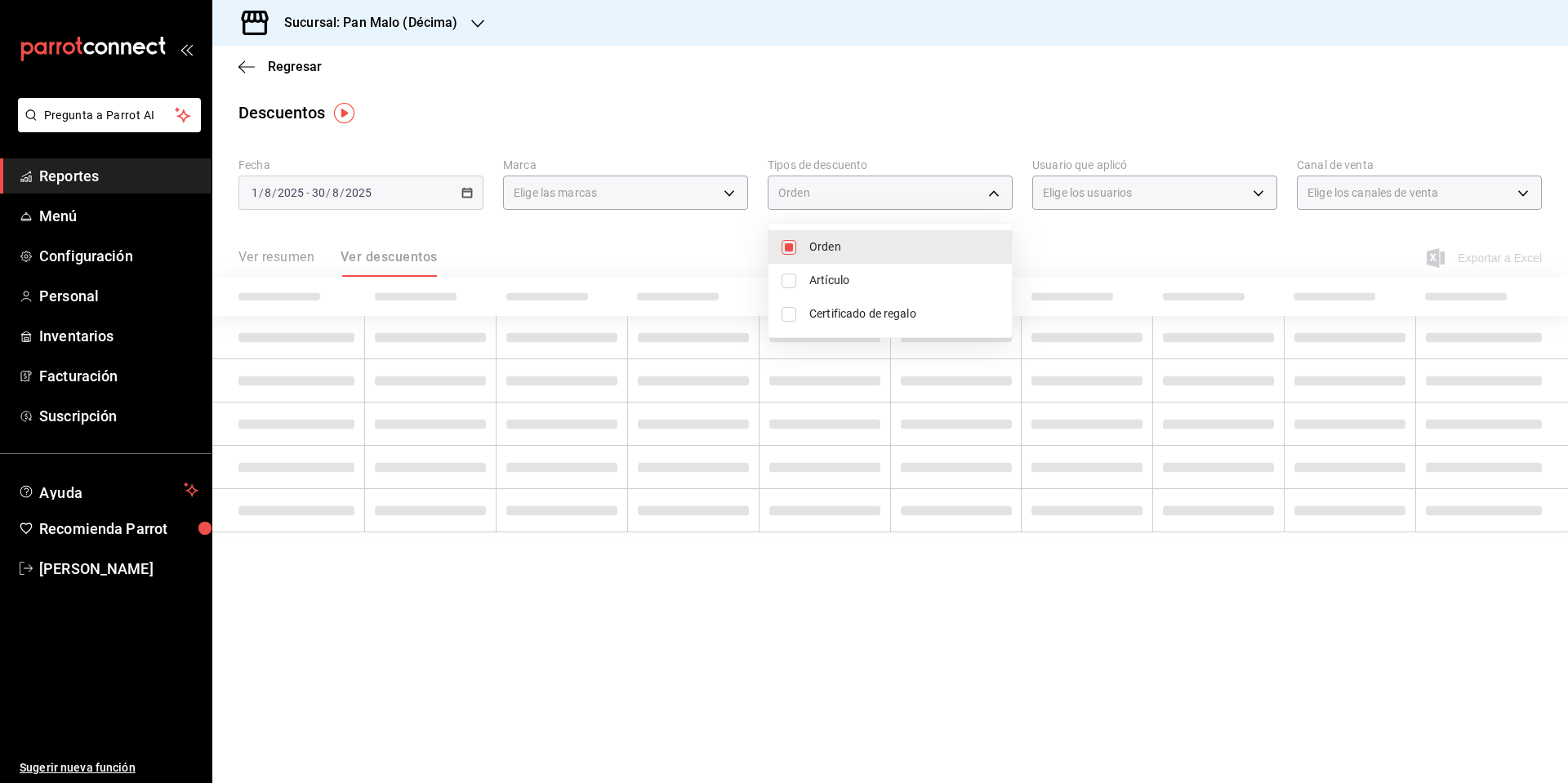
type input "ORDER"
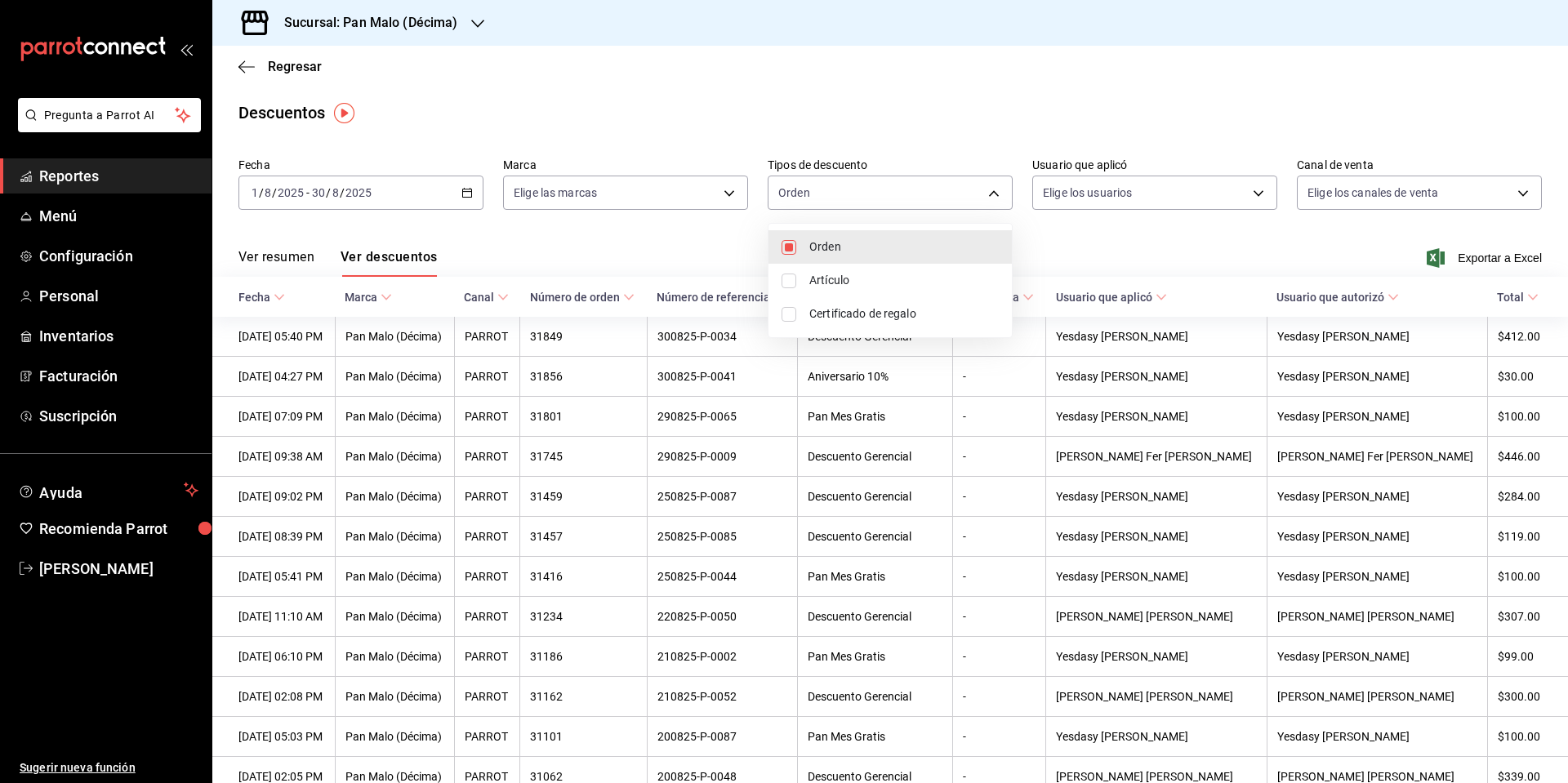
click at [1153, 256] on div at bounding box center [784, 392] width 1568 height 783
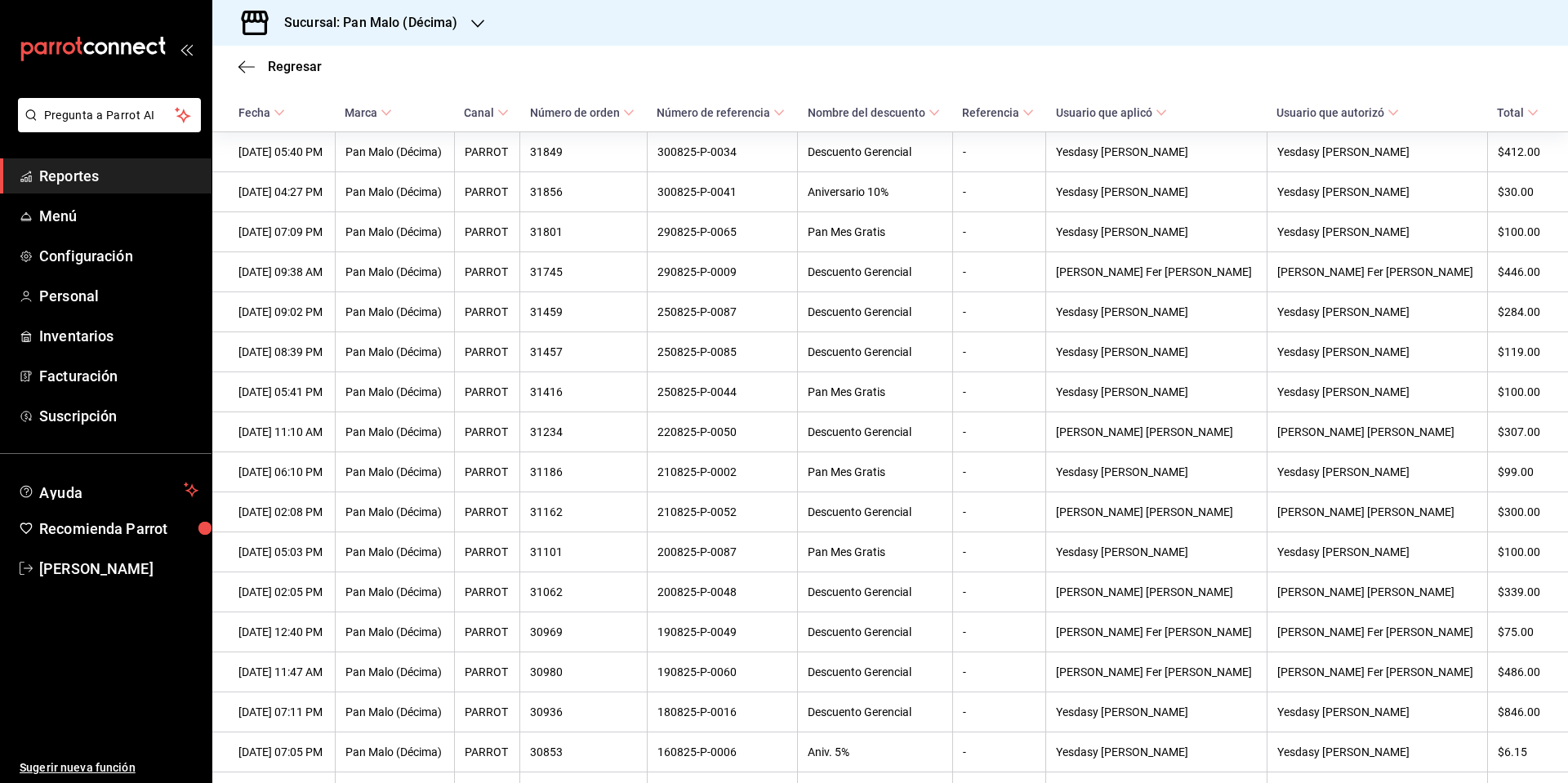
scroll to position [144, 0]
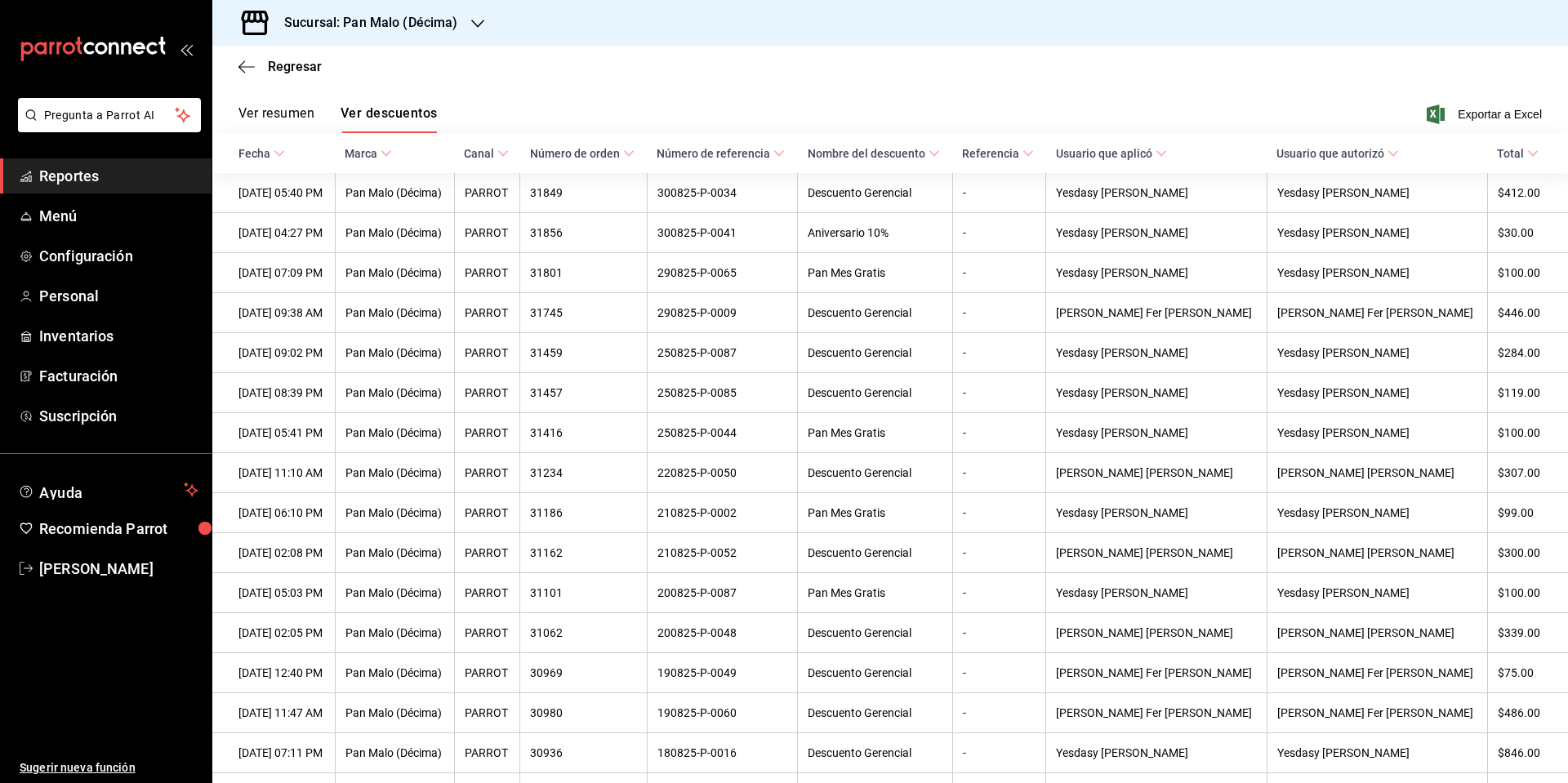
click at [1511, 155] on span "Total" at bounding box center [1517, 154] width 42 height 13
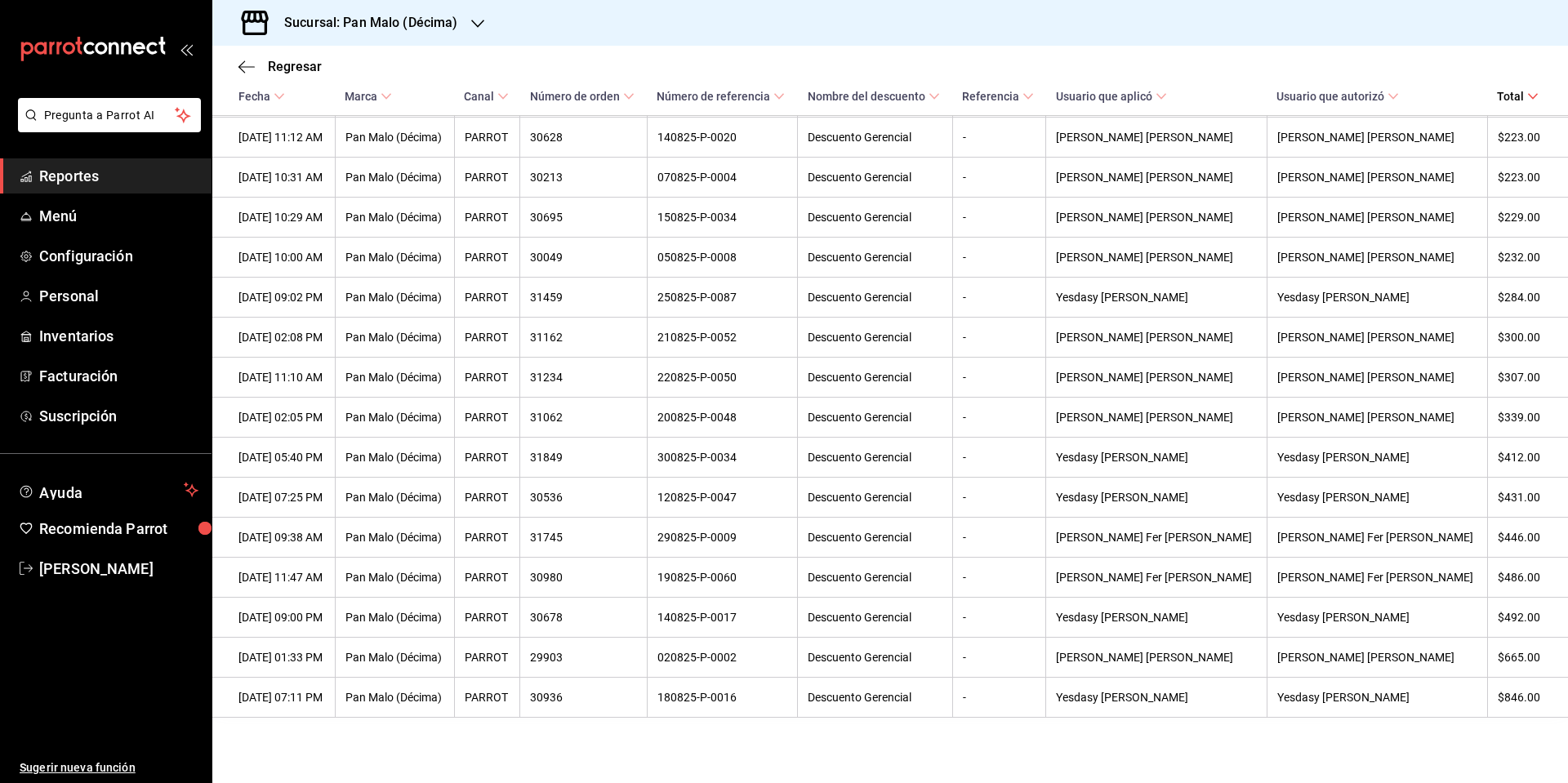
scroll to position [0, 0]
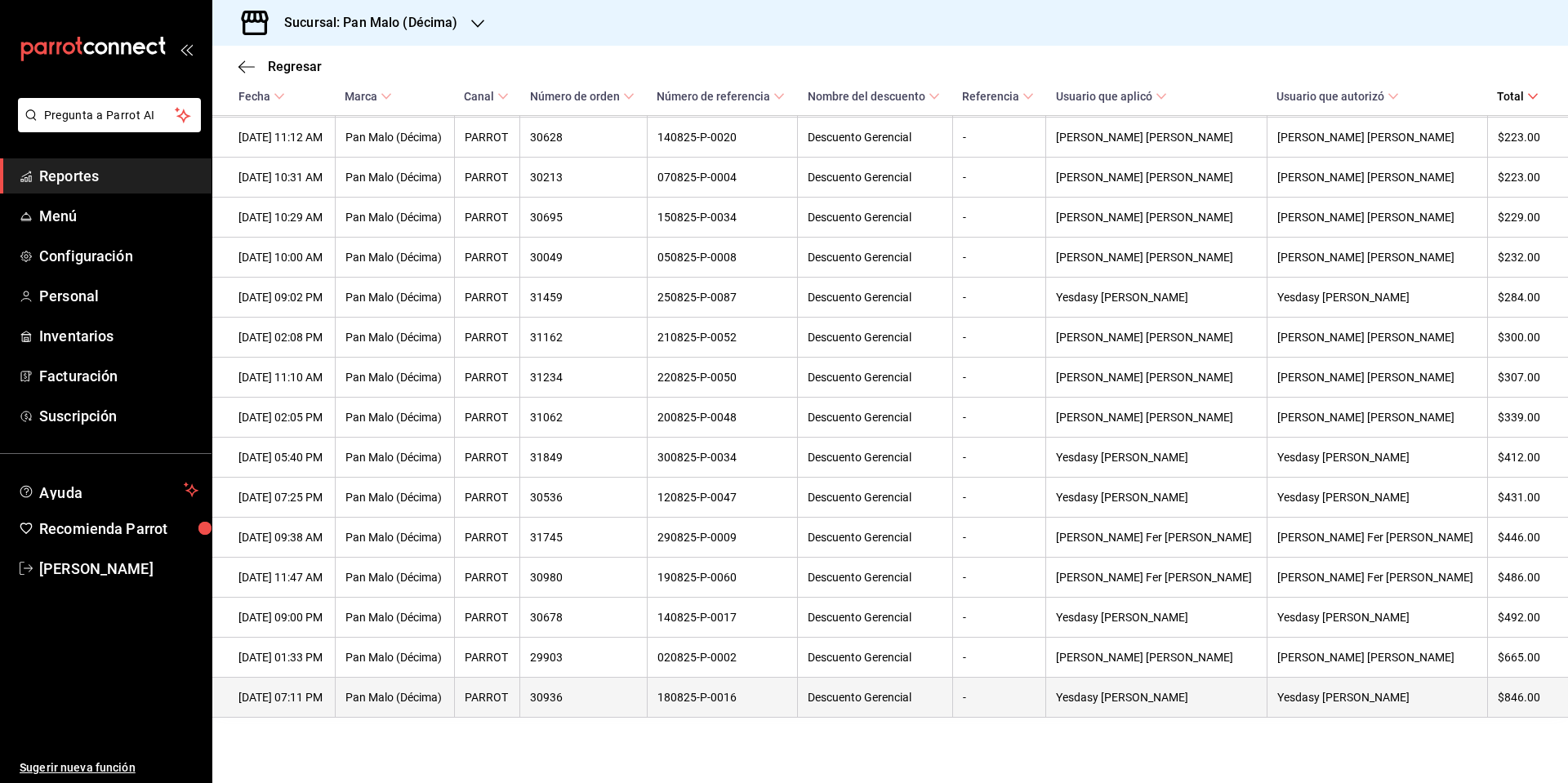
click at [937, 709] on th "Descuento Gerencial" at bounding box center [875, 698] width 156 height 40
drag, startPoint x: 382, startPoint y: 707, endPoint x: 319, endPoint y: 698, distance: 63.6
click at [366, 706] on tr "[DATE] 07:11 PM [PERSON_NAME] (Décima) PARROT 30936 180825-P-0016 Descuento Ger…" at bounding box center [889, 698] width 1355 height 40
click at [316, 698] on th "[DATE] 07:11 PM" at bounding box center [273, 698] width 122 height 40
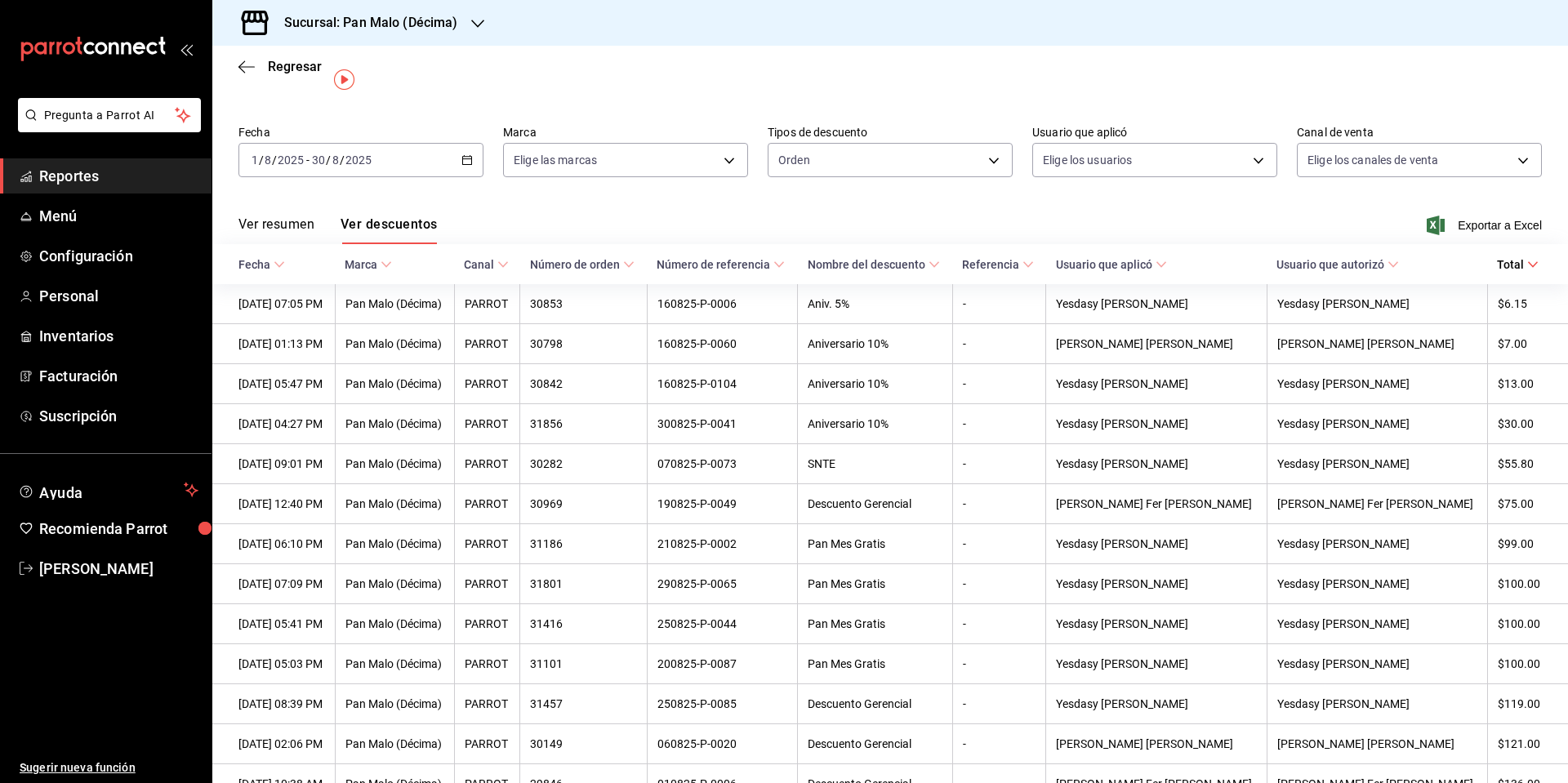
scroll to position [34, 0]
click at [282, 226] on button "Ver resumen" at bounding box center [277, 228] width 76 height 28
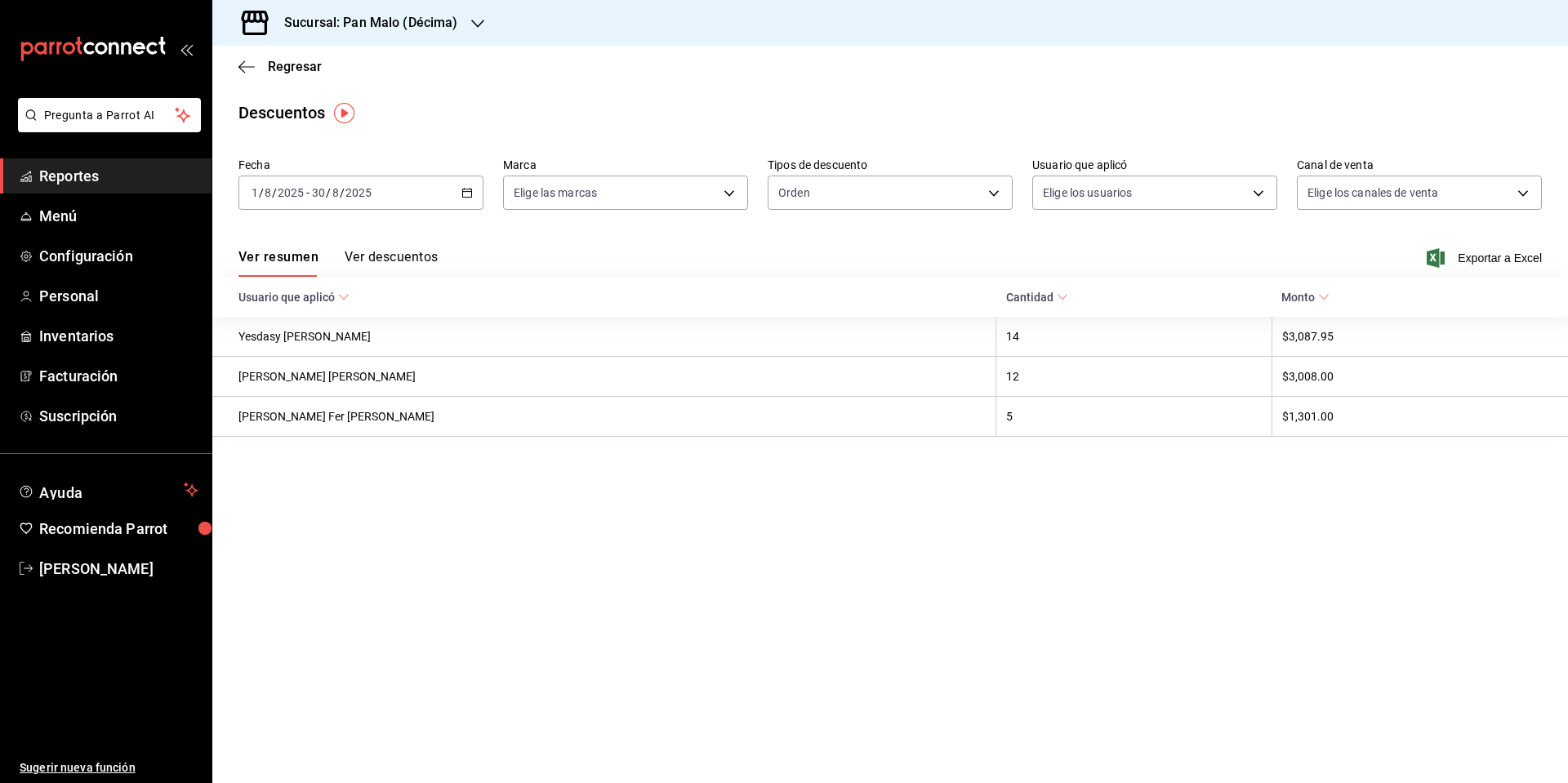
scroll to position [0, 1]
click at [482, 13] on div "Sucursal: Pan Malo (Décima)" at bounding box center [358, 23] width 265 height 46
click at [280, 110] on span "Pan Malo (Laureles)" at bounding box center [278, 108] width 105 height 17
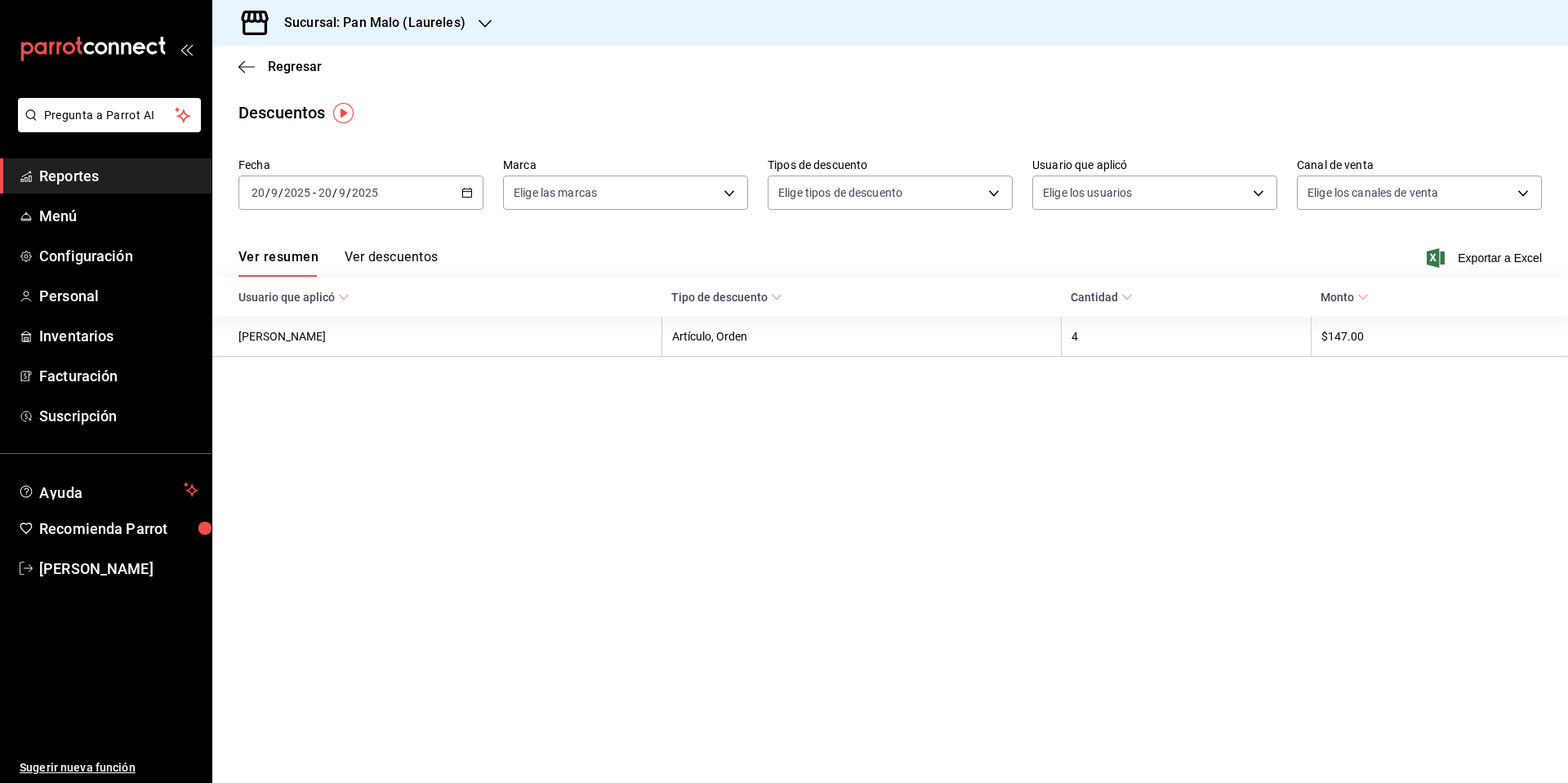
click at [454, 188] on div "[DATE] [DATE] - [DATE] [DATE]" at bounding box center [361, 193] width 245 height 34
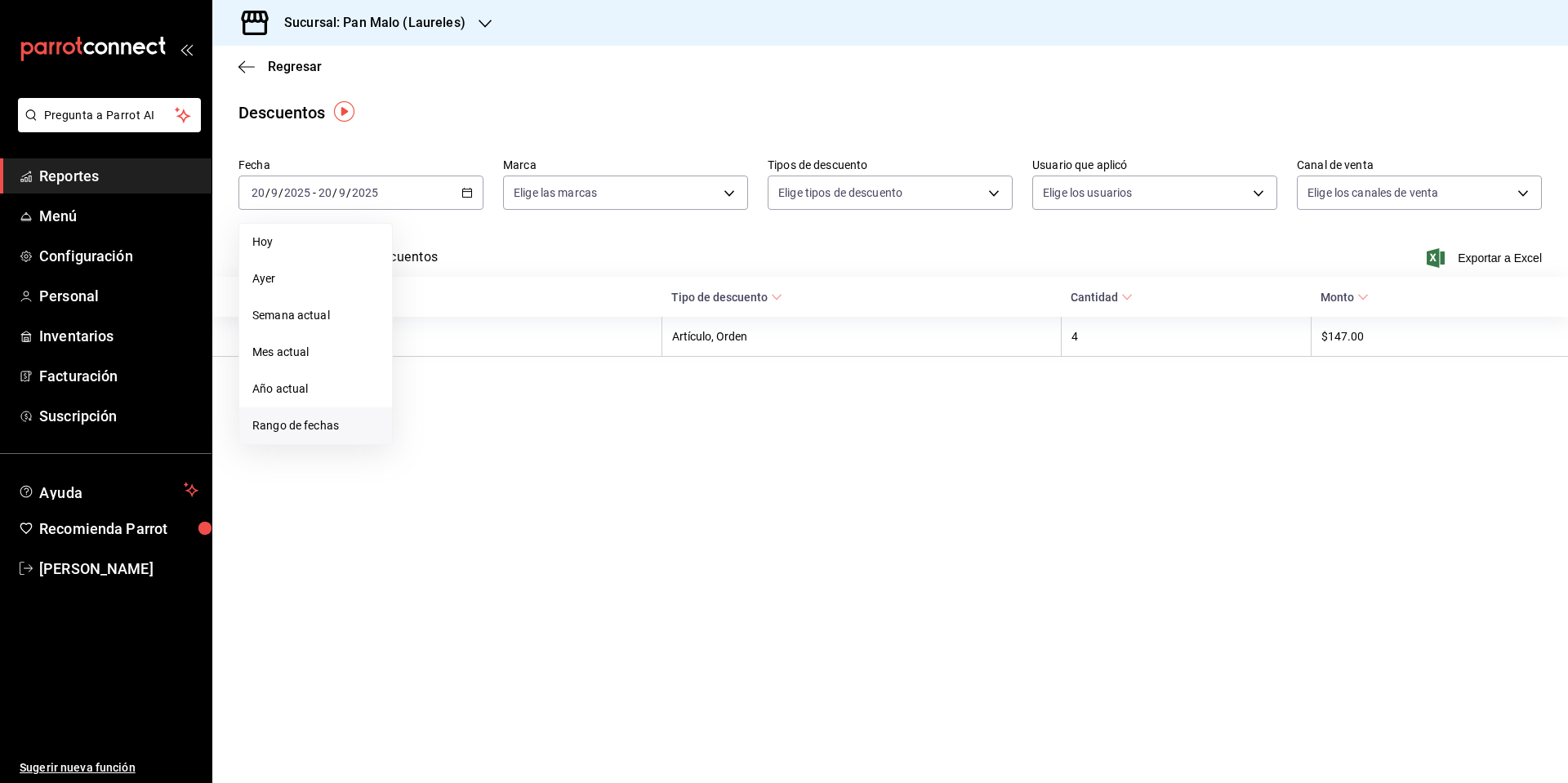
click at [320, 434] on li "Rango de fechas" at bounding box center [316, 426] width 153 height 36
click at [579, 245] on icon "button" at bounding box center [572, 252] width 20 height 20
click at [539, 301] on abbr "1" at bounding box center [542, 302] width 6 height 11
click at [567, 453] on button "30" at bounding box center [571, 445] width 29 height 30
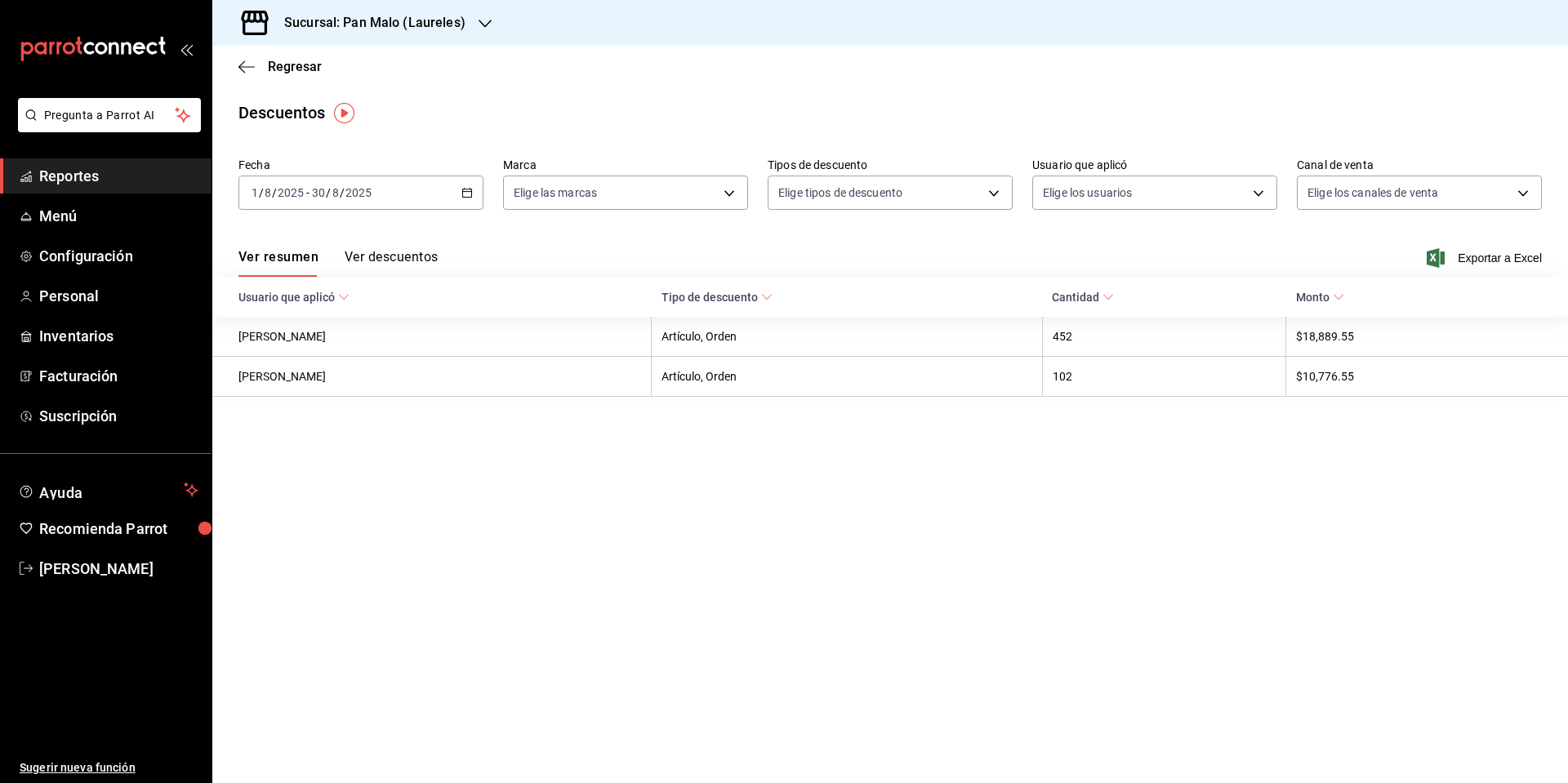
click at [413, 260] on button "Ver descuentos" at bounding box center [391, 263] width 94 height 28
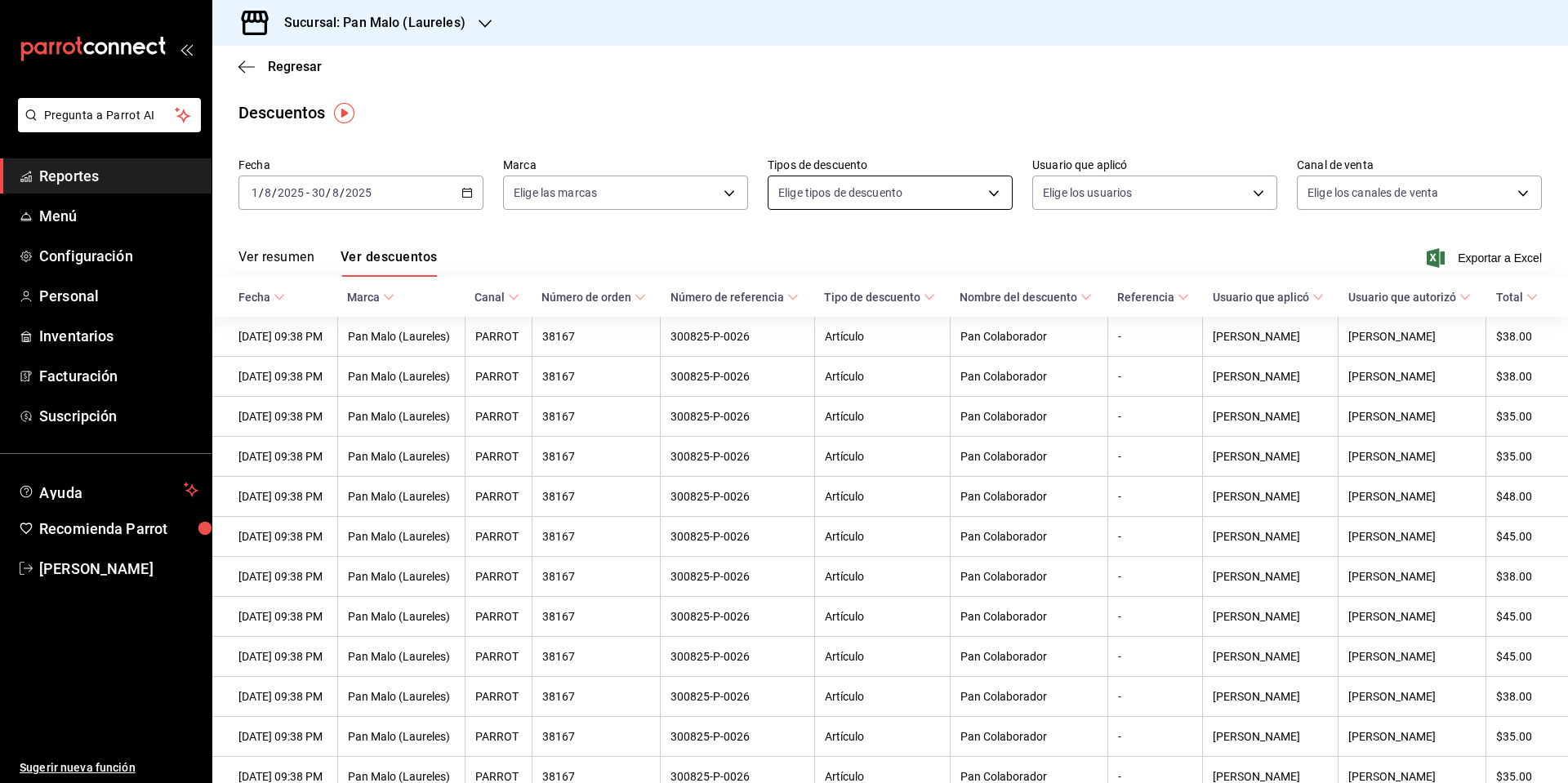
click at [984, 190] on body "Pregunta a Parrot AI Reportes Menú Configuración Personal Inventarios Facturaci…" at bounding box center [784, 392] width 1568 height 783
click at [1253, 193] on div at bounding box center [784, 392] width 1568 height 783
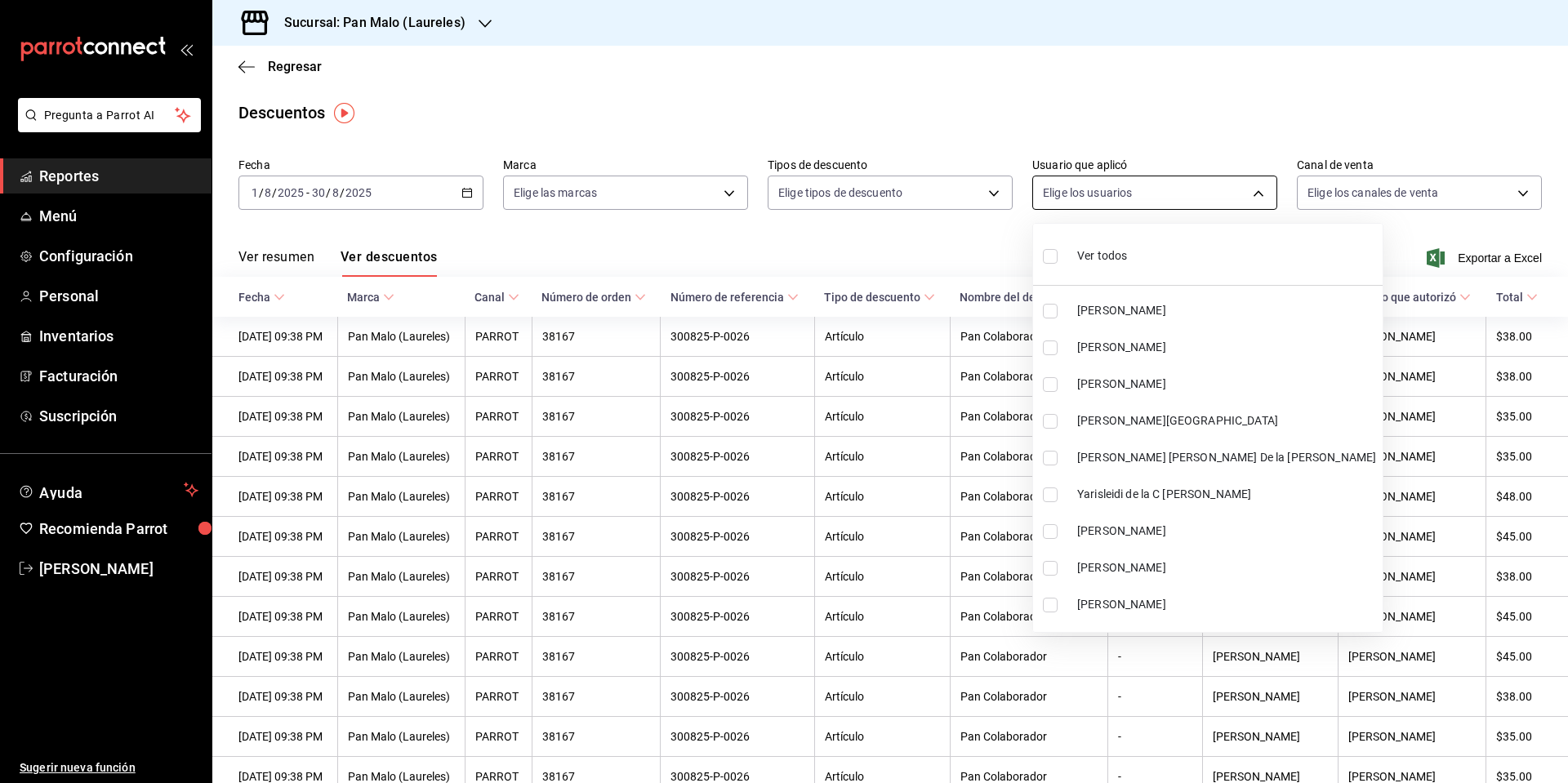
click at [1256, 193] on body "Pregunta a Parrot AI Reportes Menú Configuración Personal Inventarios Facturaci…" at bounding box center [784, 392] width 1568 height 783
click at [1528, 196] on div at bounding box center [784, 392] width 1568 height 783
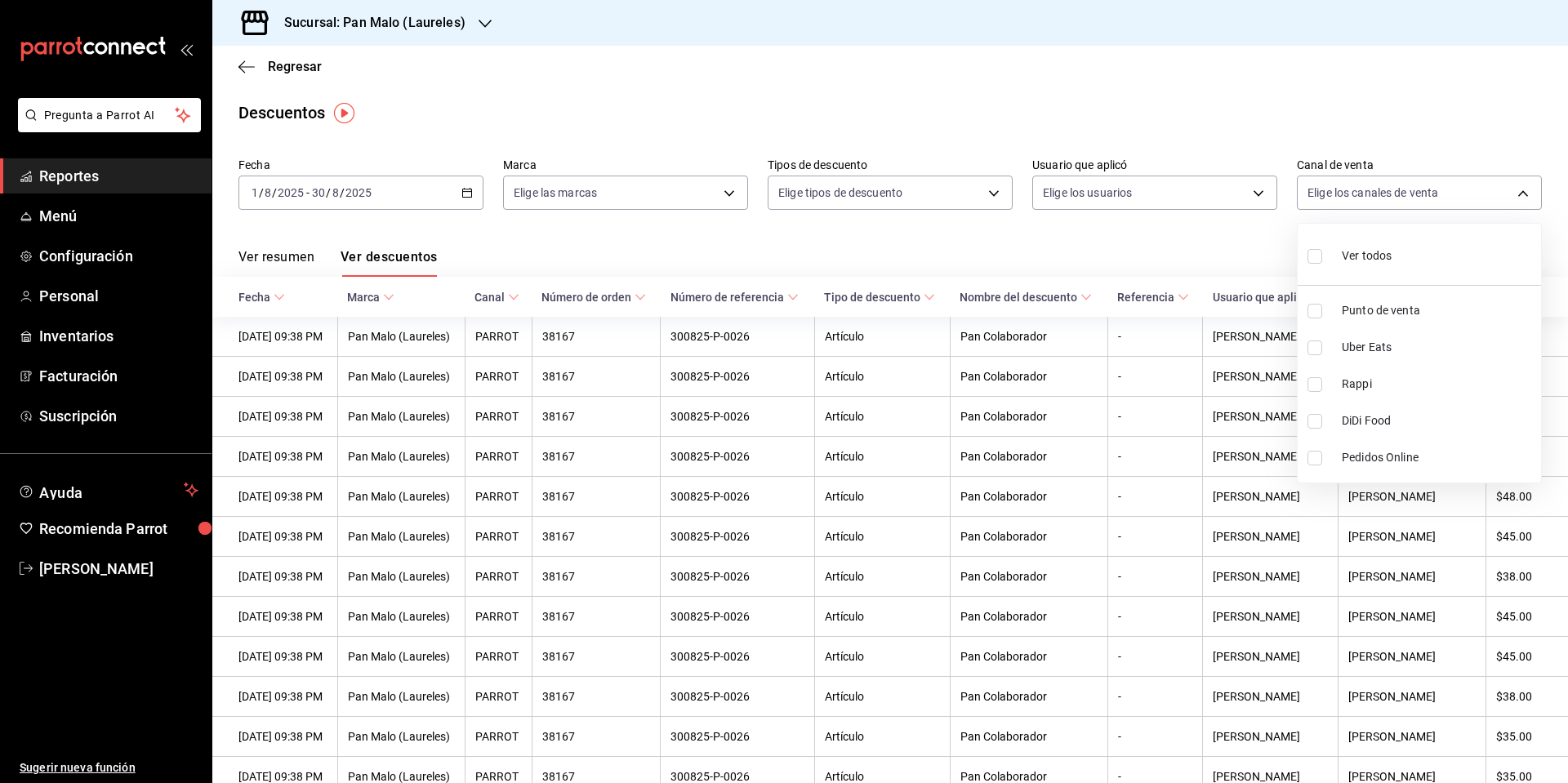
click at [1526, 193] on body "Pregunta a Parrot AI Reportes Menú Configuración Personal Inventarios Facturaci…" at bounding box center [784, 392] width 1568 height 783
click at [1526, 193] on div at bounding box center [784, 392] width 1568 height 783
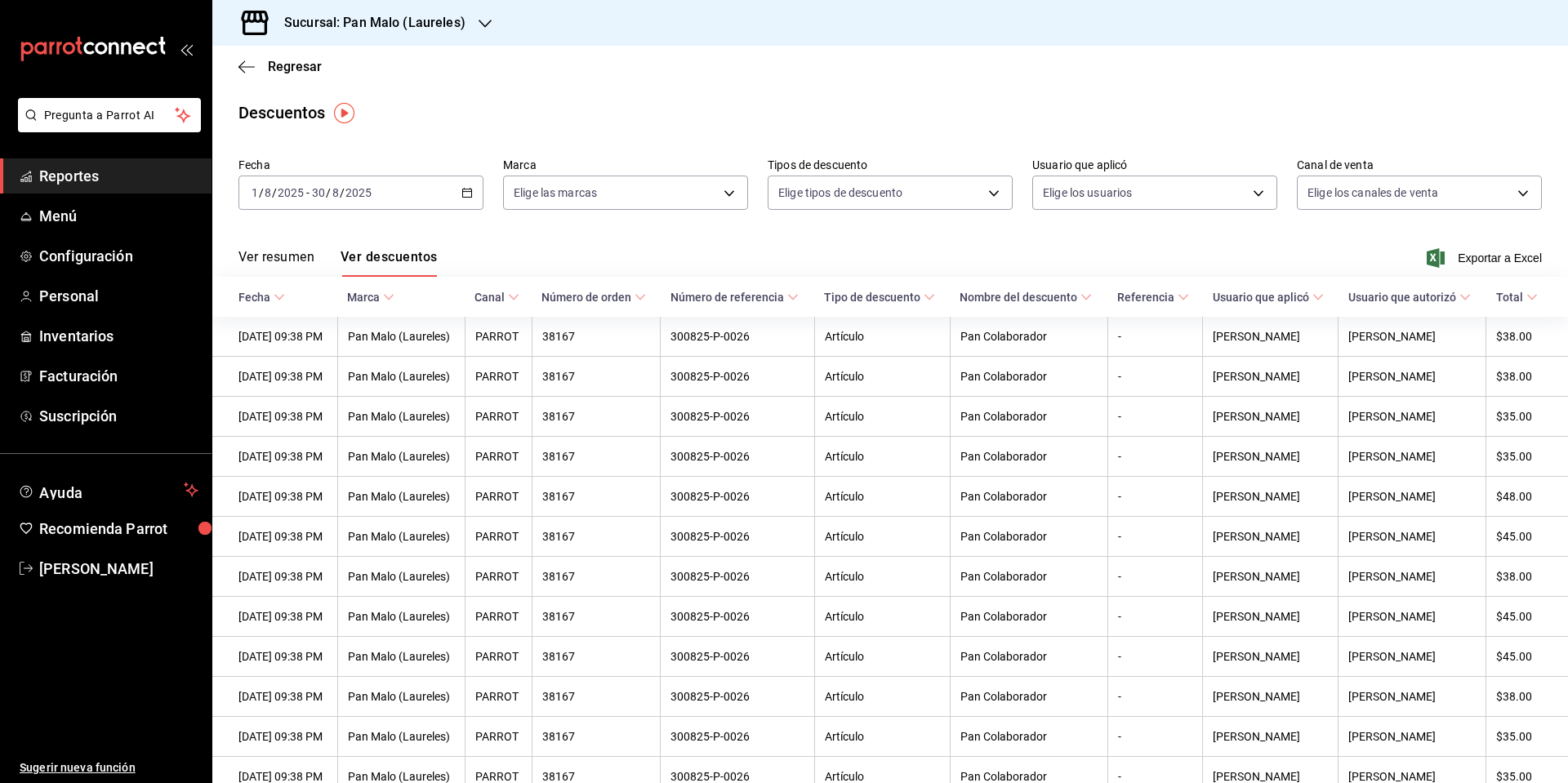
click at [1060, 297] on span "Nombre del descuento" at bounding box center [1025, 298] width 133 height 13
click at [1464, 257] on span "Exportar a Excel" at bounding box center [1485, 258] width 112 height 20
click at [1302, 105] on div "Descuentos" at bounding box center [889, 113] width 1355 height 25
click at [54, 209] on span "Menú" at bounding box center [118, 216] width 159 height 22
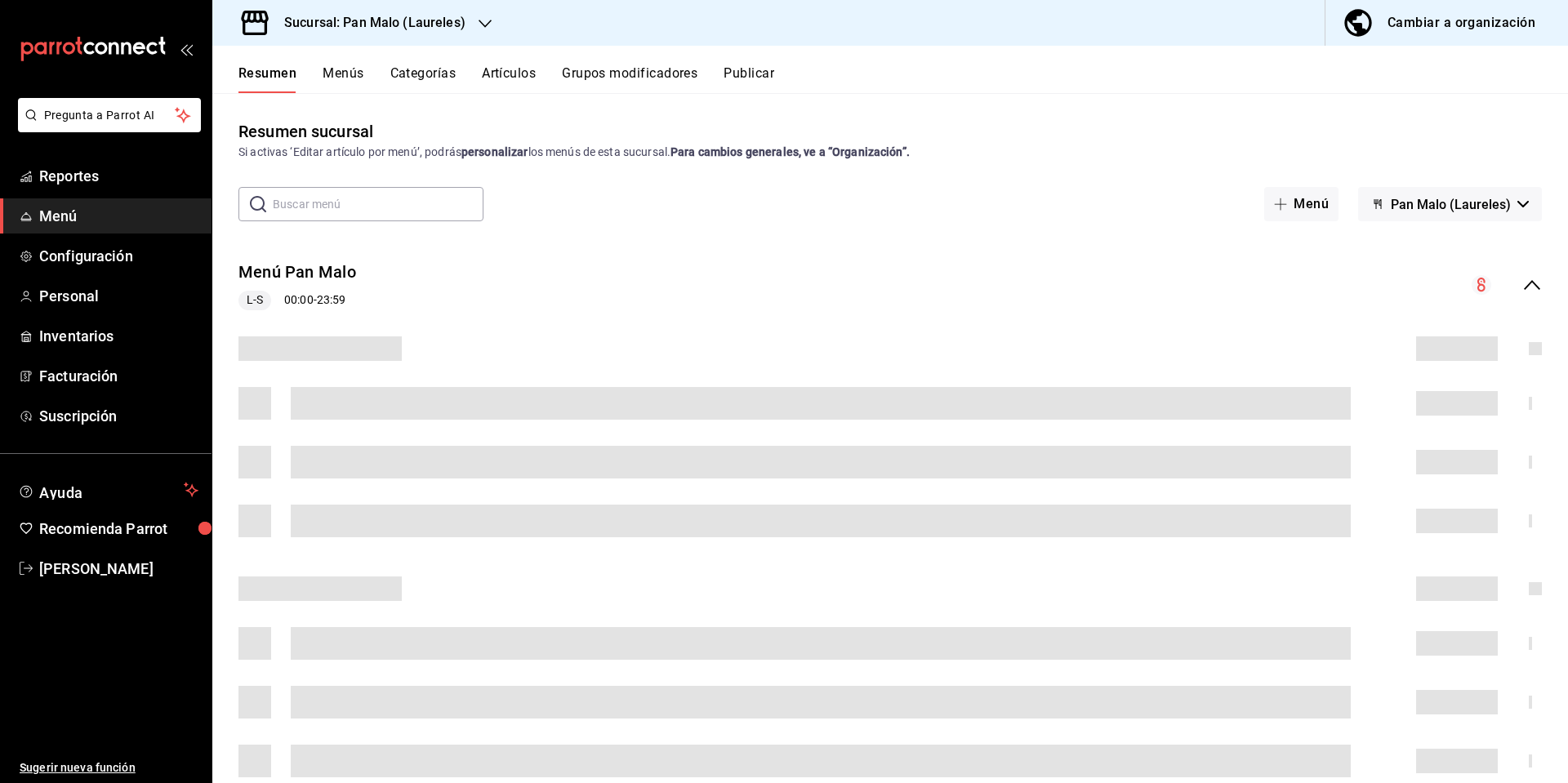
click at [1487, 35] on button "Cambiar a organización" at bounding box center [1439, 23] width 229 height 46
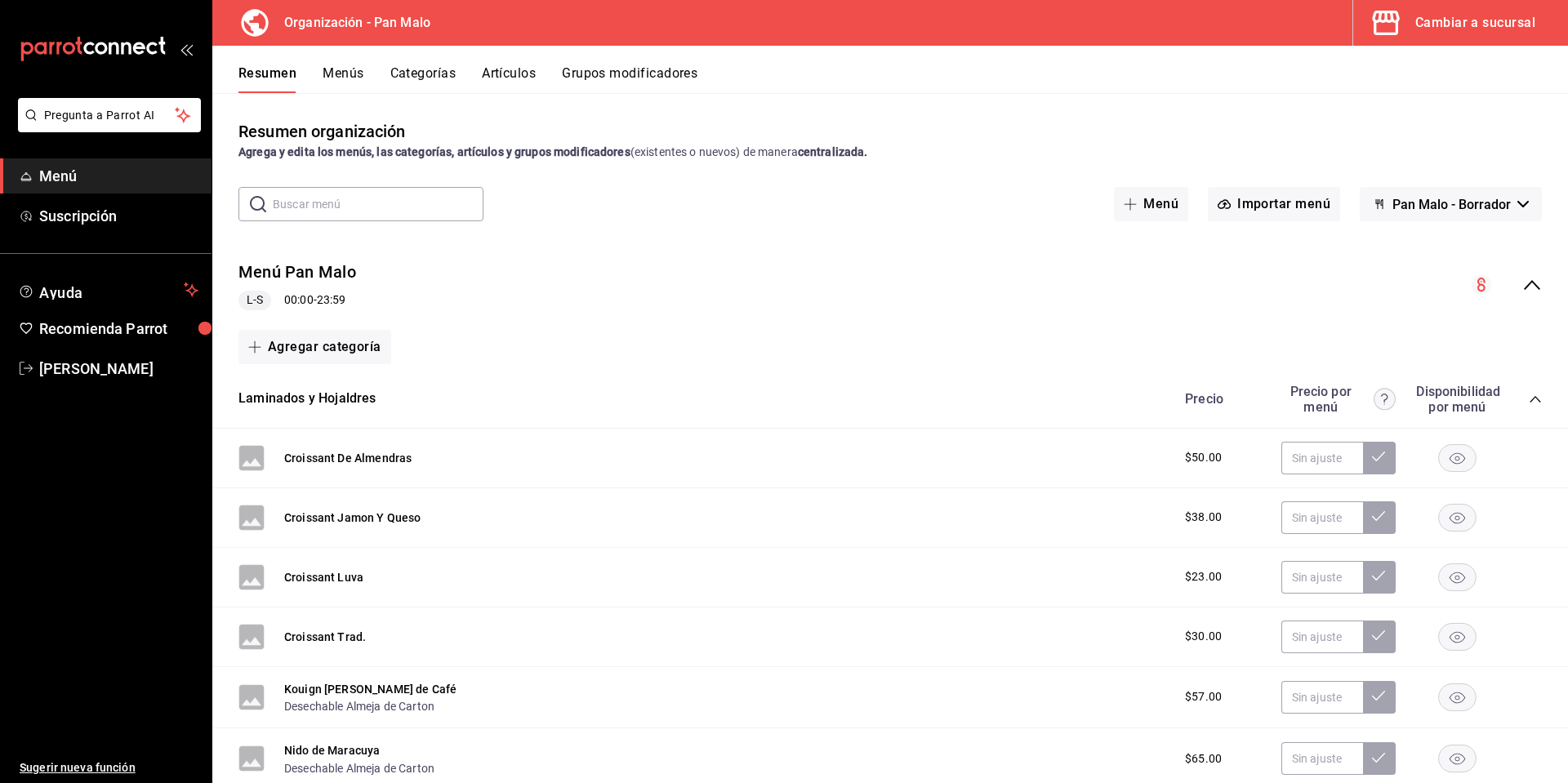
click at [373, 214] on input "text" at bounding box center [378, 204] width 211 height 32
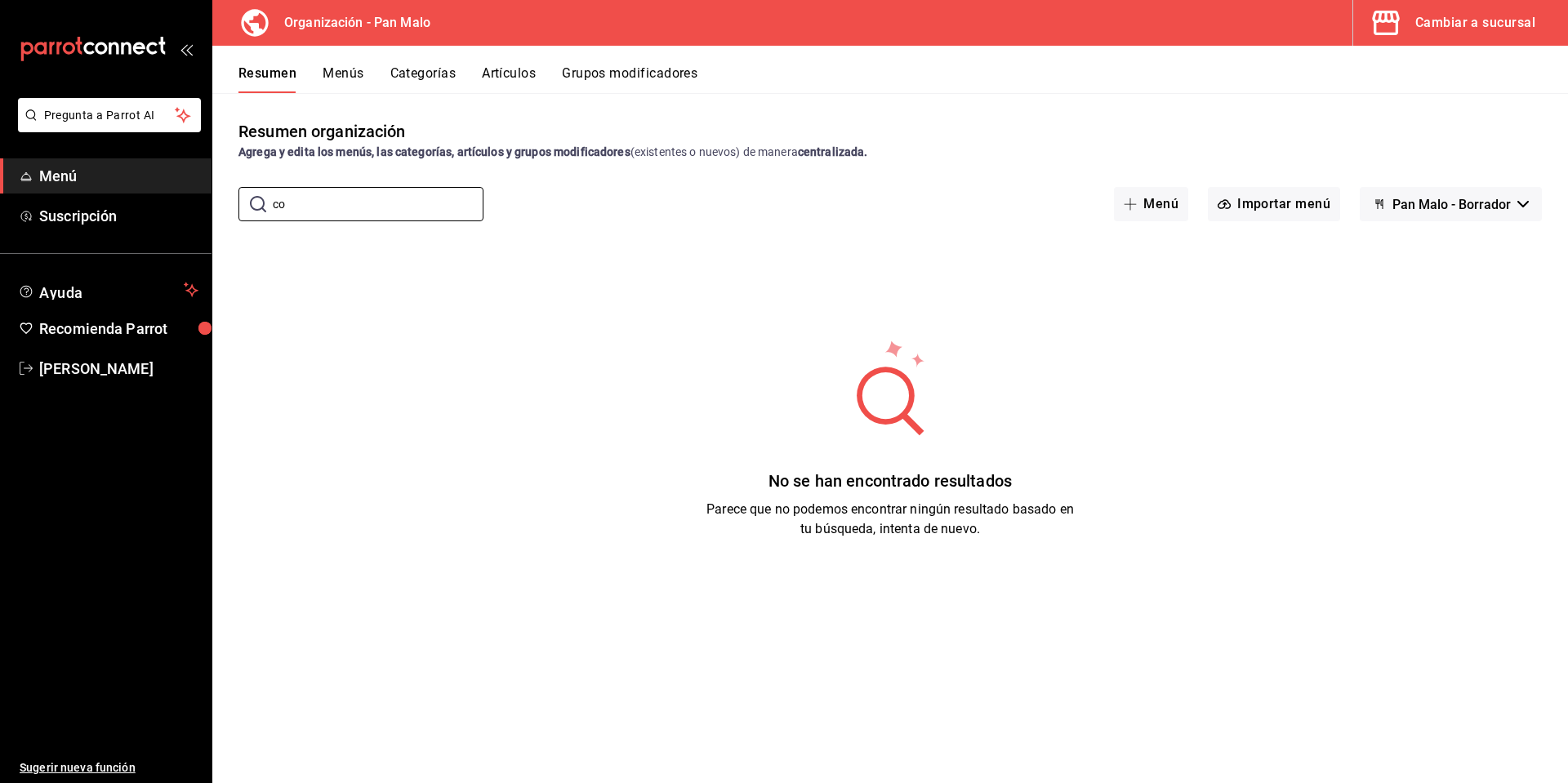
type input "c"
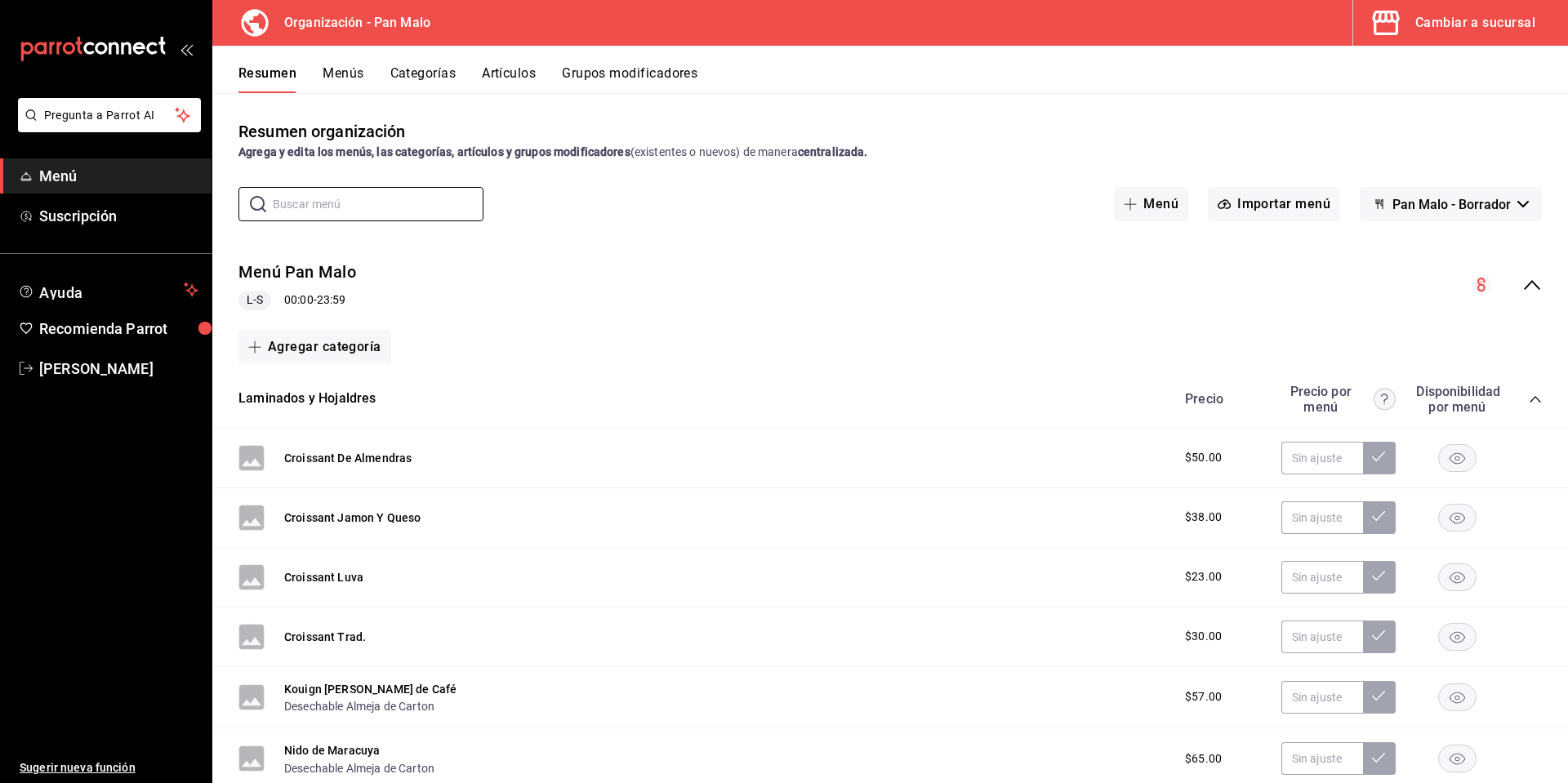
click at [434, 82] on button "Categorías" at bounding box center [423, 78] width 66 height 28
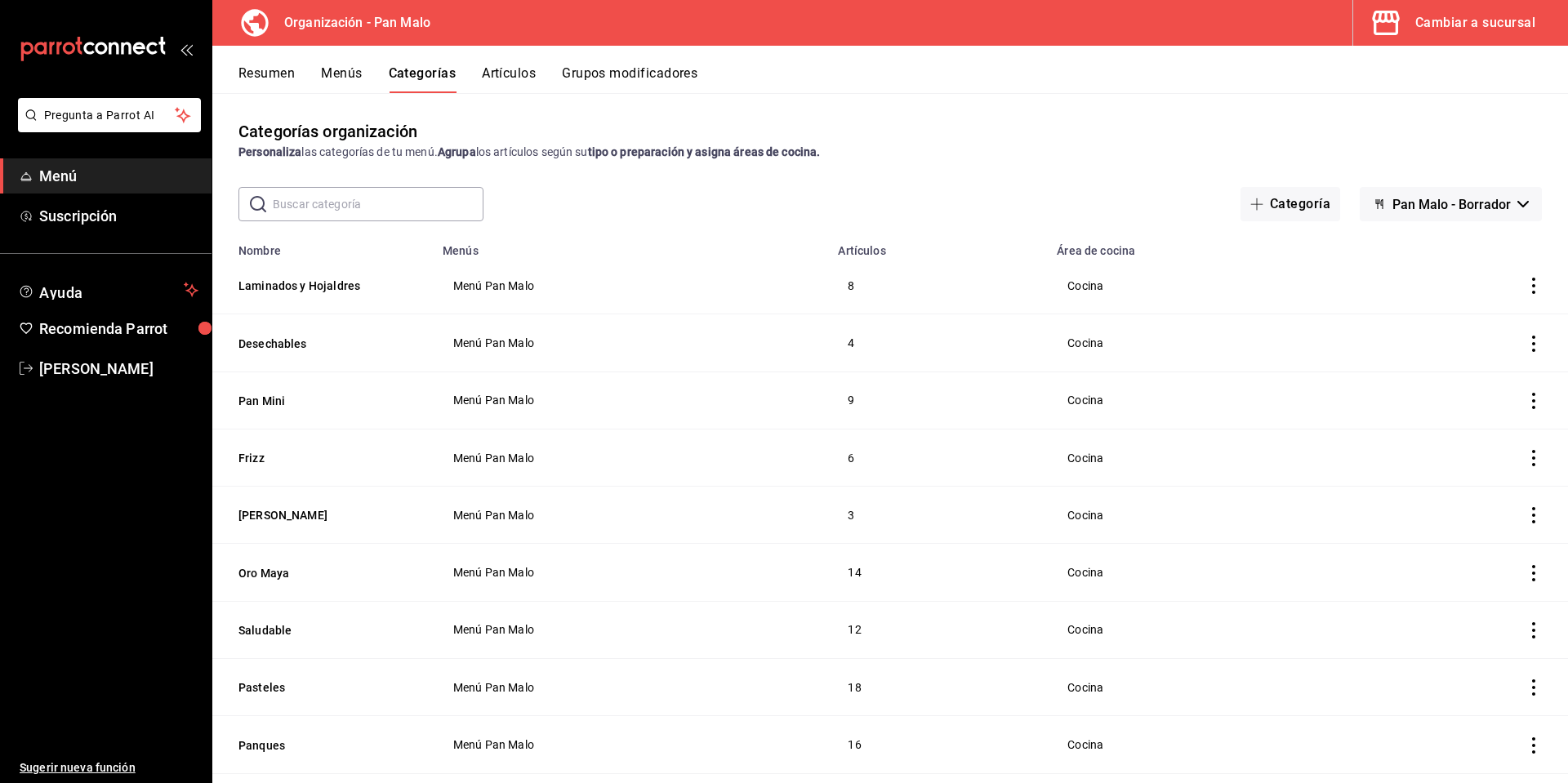
click at [500, 65] on button "Artículos" at bounding box center [509, 78] width 53 height 28
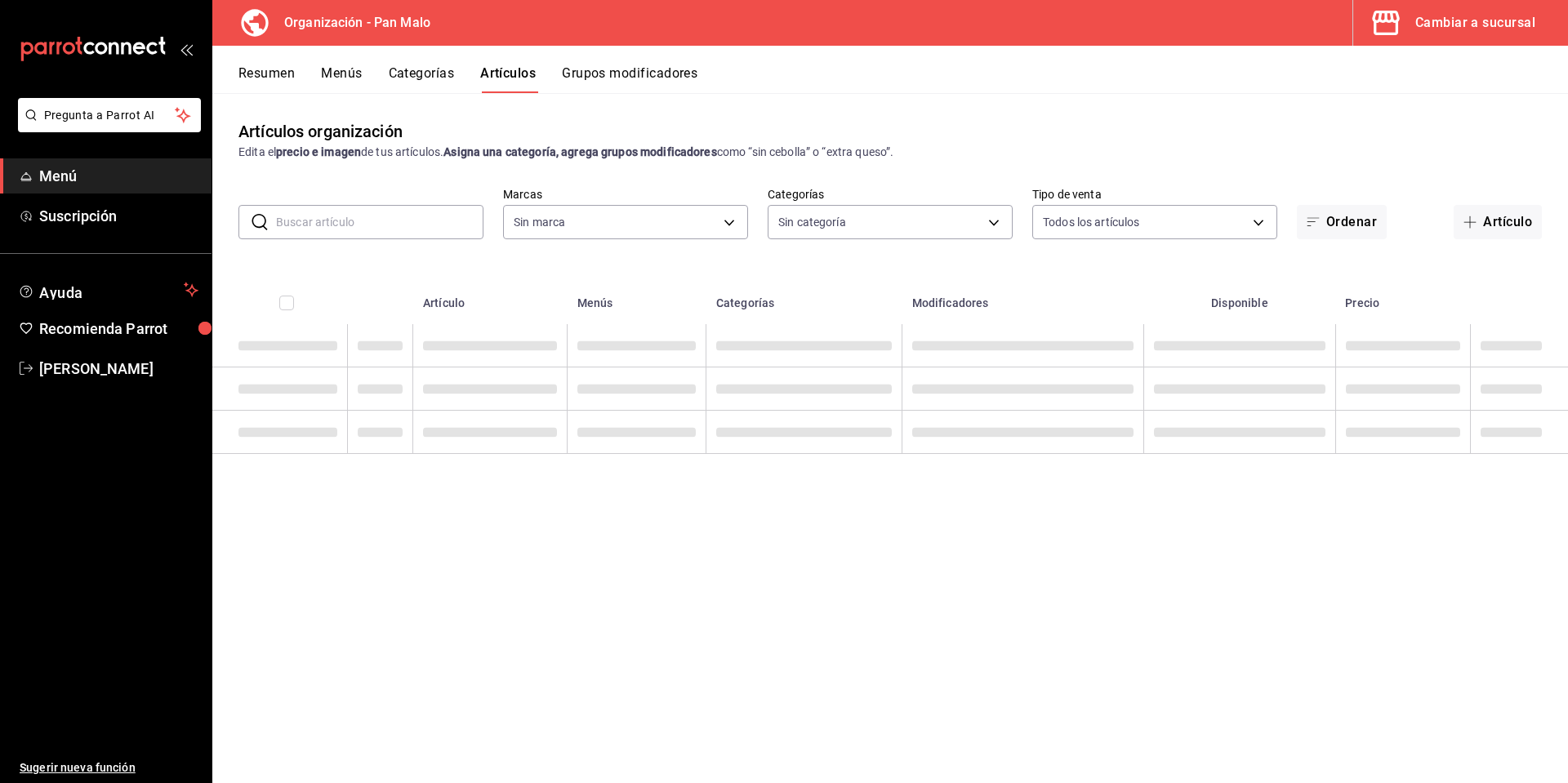
type input "fc172b80-d414-46c2-bed9-f4eeed86d775"
type input "29d1294a-295d-4472-8ea2-7d6c841903ae,51794acf-e1dd-4f38-9b3b-bc570c38acdf,faac9…"
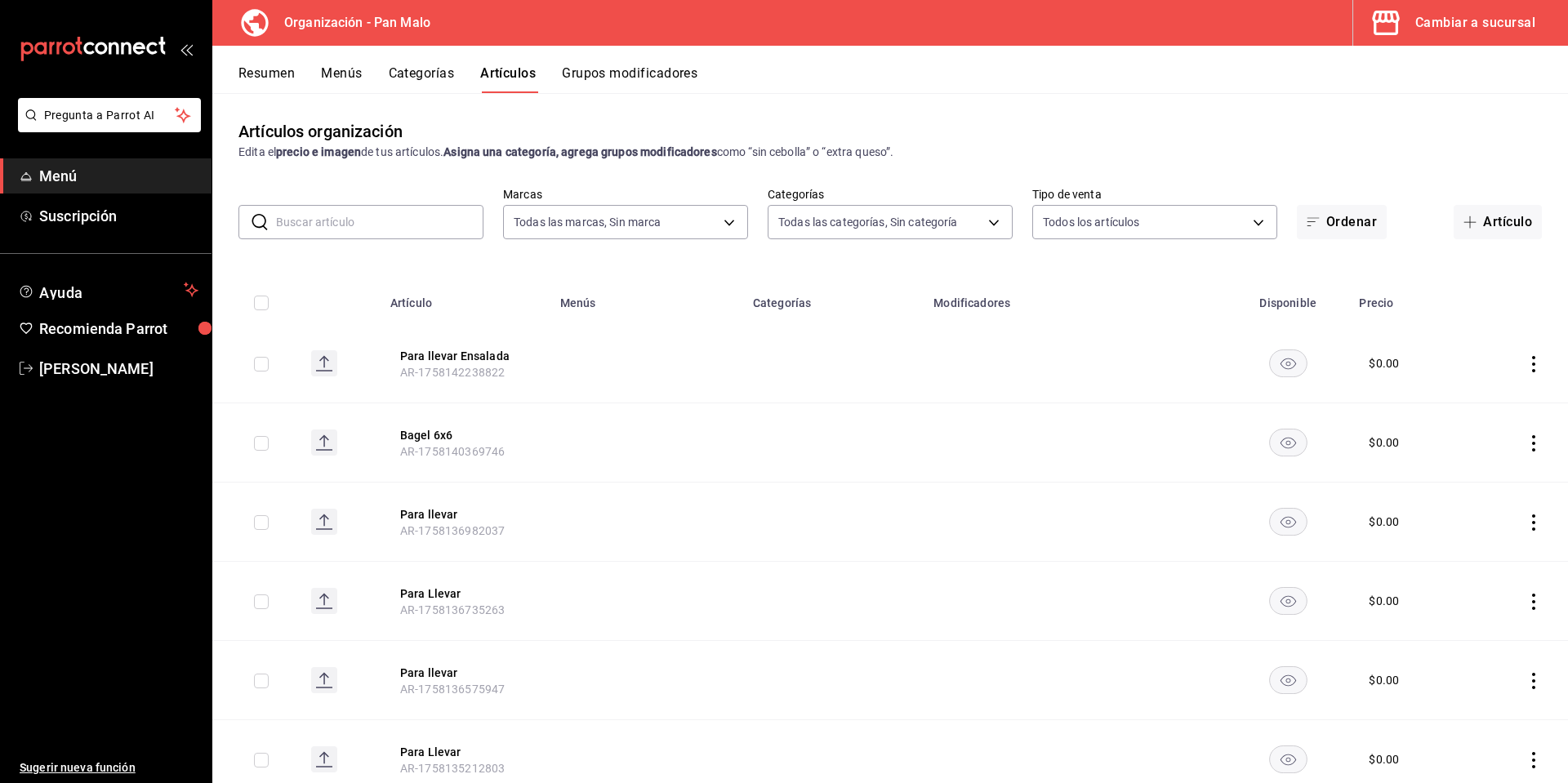
click at [361, 223] on input "text" at bounding box center [379, 222] width 207 height 32
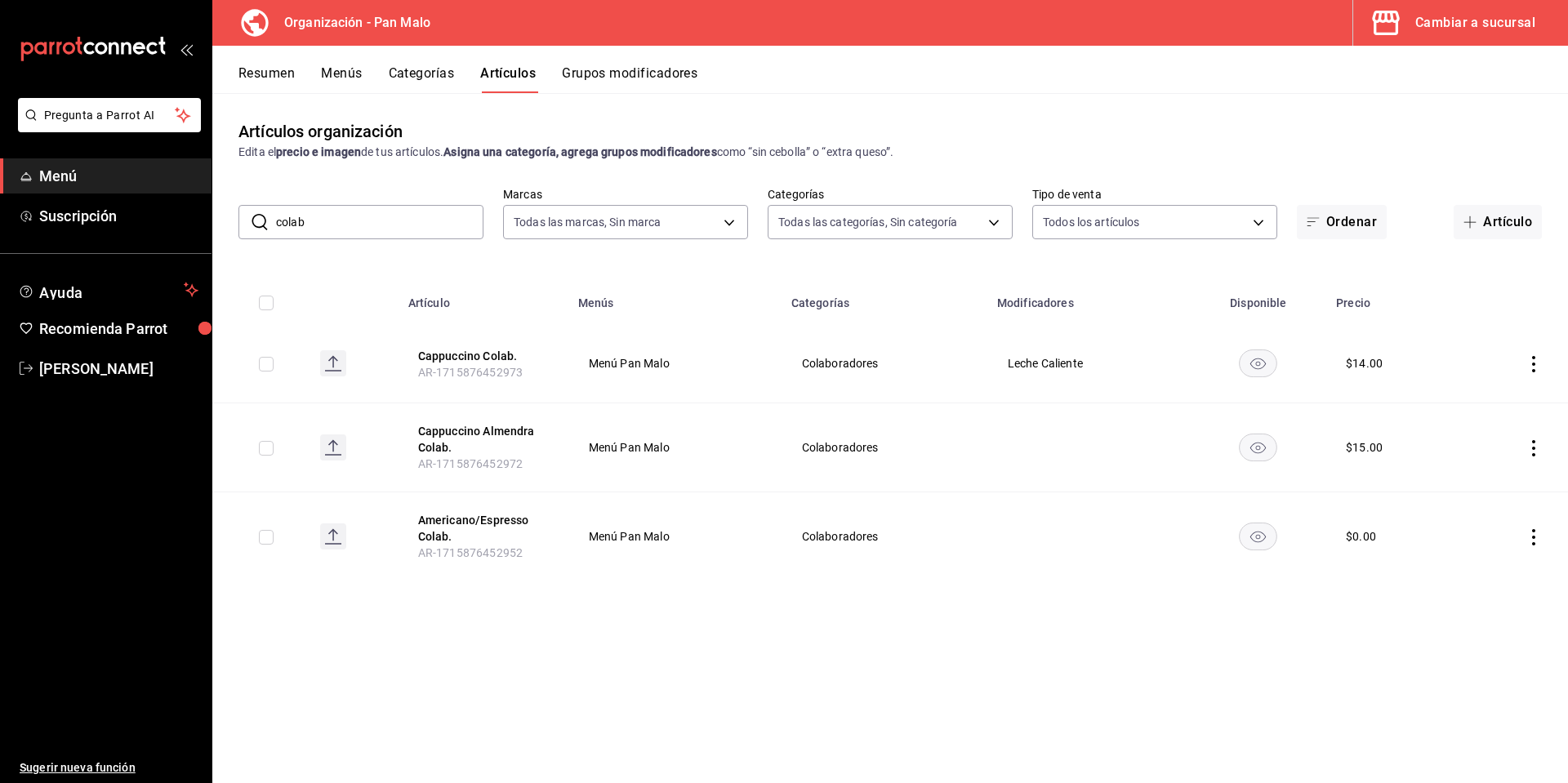
click at [369, 218] on input "colab" at bounding box center [379, 222] width 207 height 32
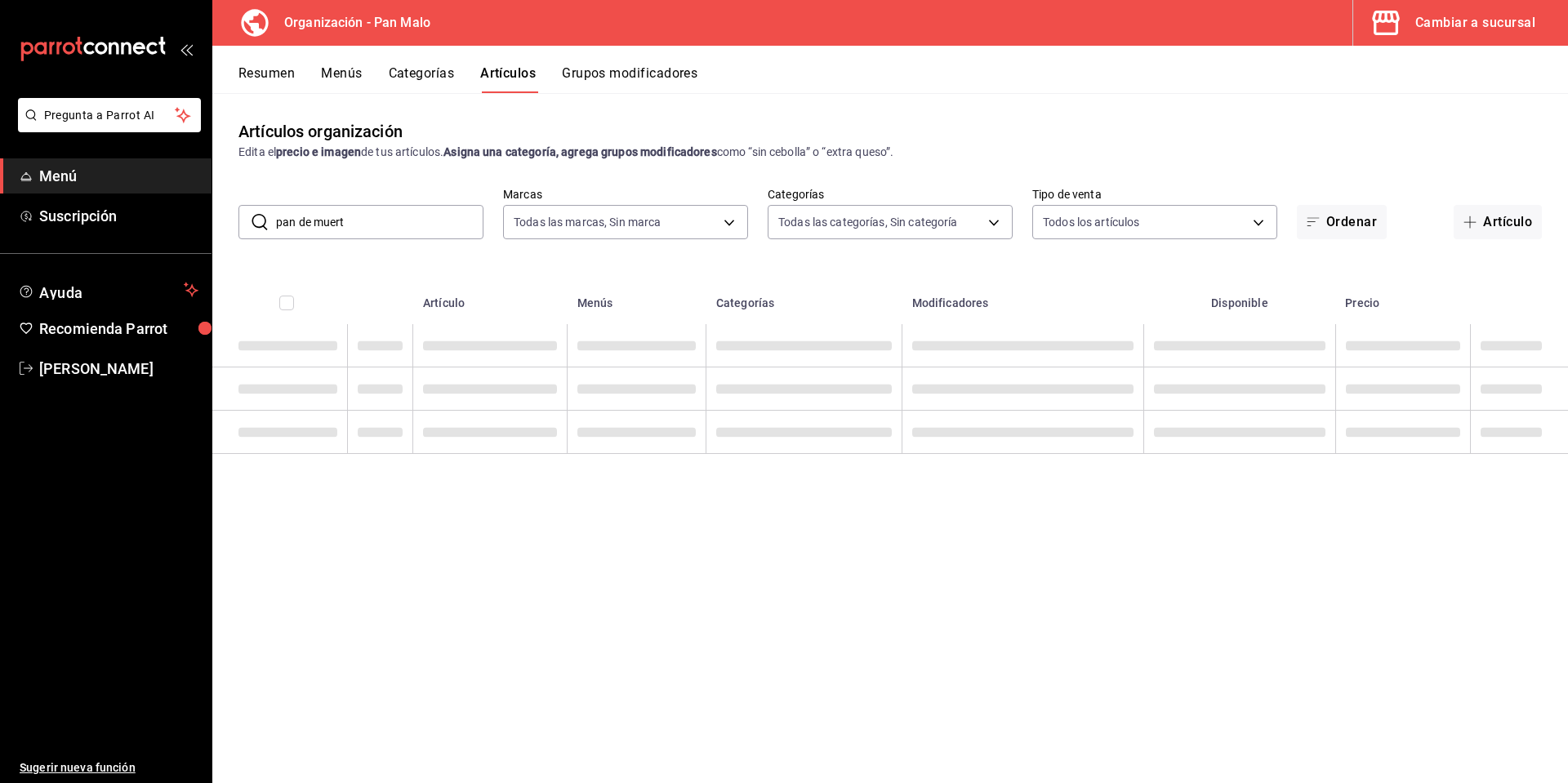
type input "pan de muerto"
